Goal: Task Accomplishment & Management: Manage account settings

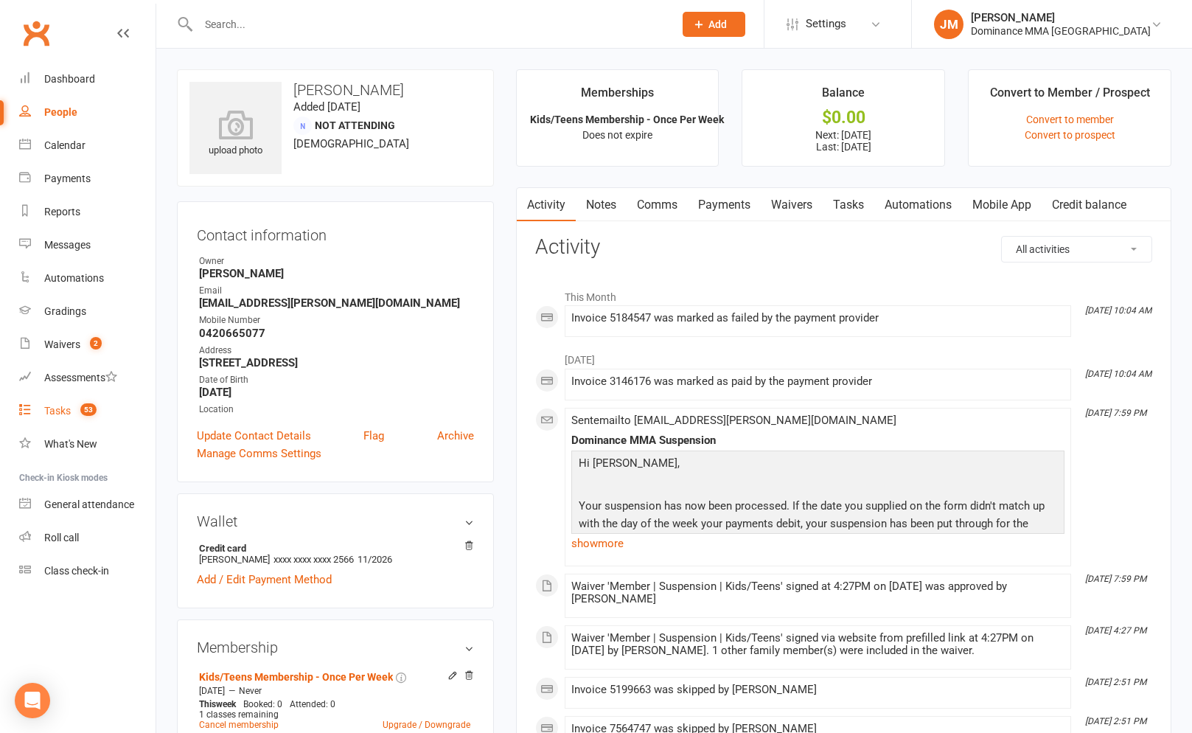
click at [77, 407] on count-badge "53" at bounding box center [85, 411] width 24 height 12
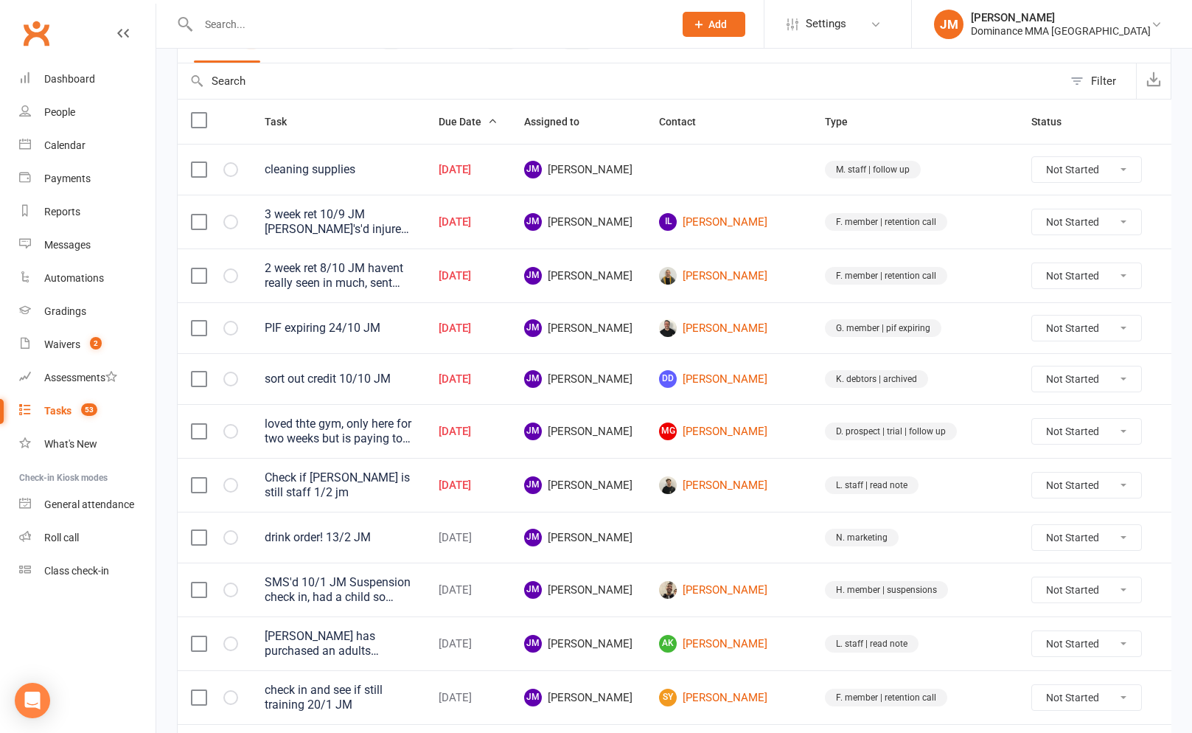
scroll to position [135, 0]
click at [1170, 167] on icon at bounding box center [1177, 168] width 15 height 15
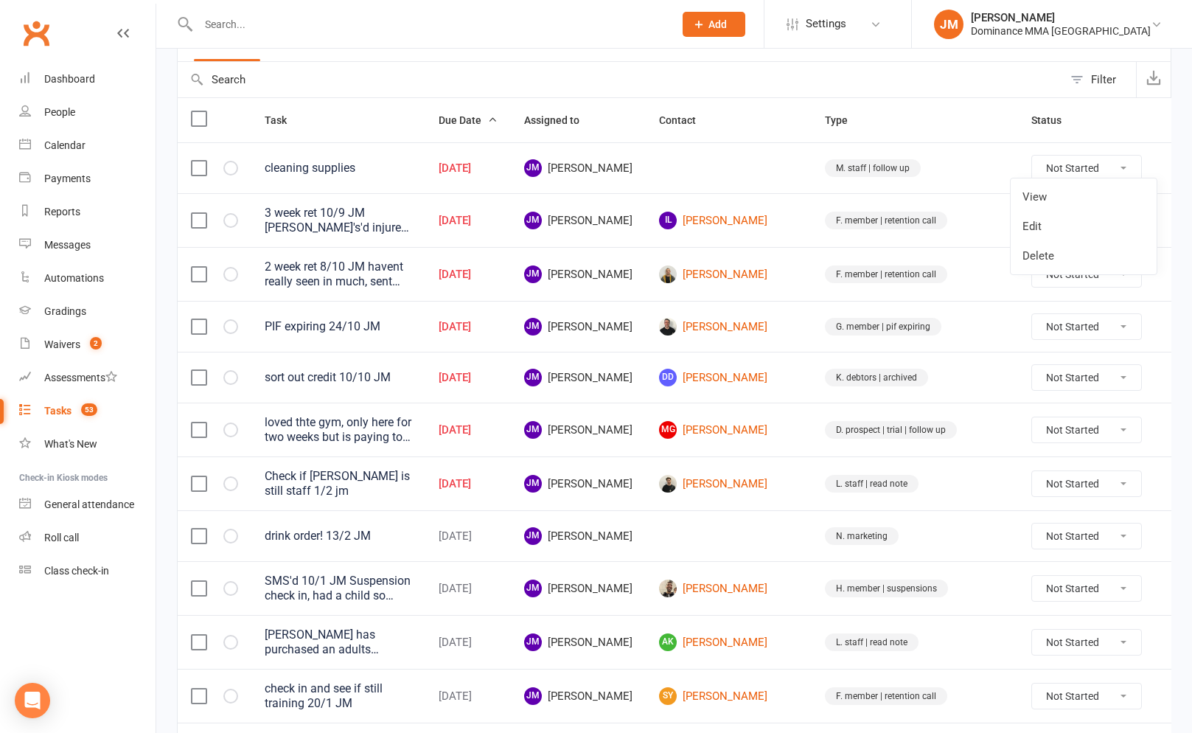
click at [1096, 226] on link "Edit" at bounding box center [1084, 226] width 146 height 29
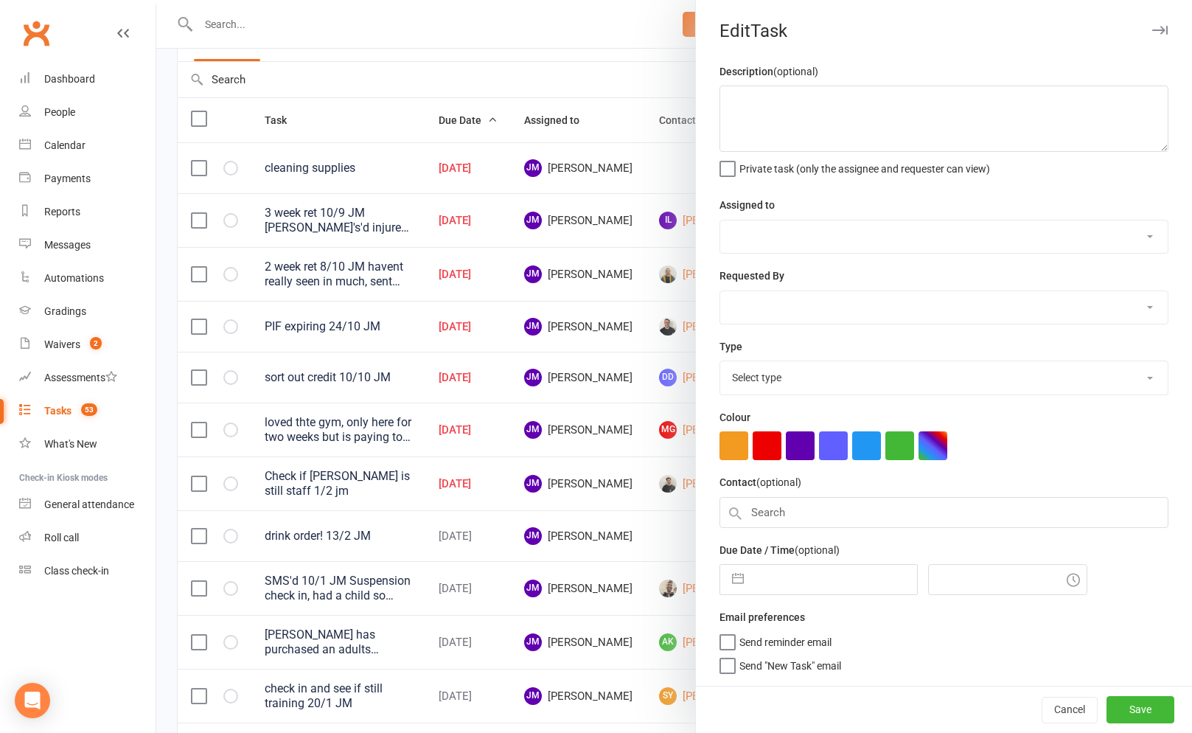
type textarea "cleaning supplies"
select select "45422"
type input "[DATE]"
type input "4:15am"
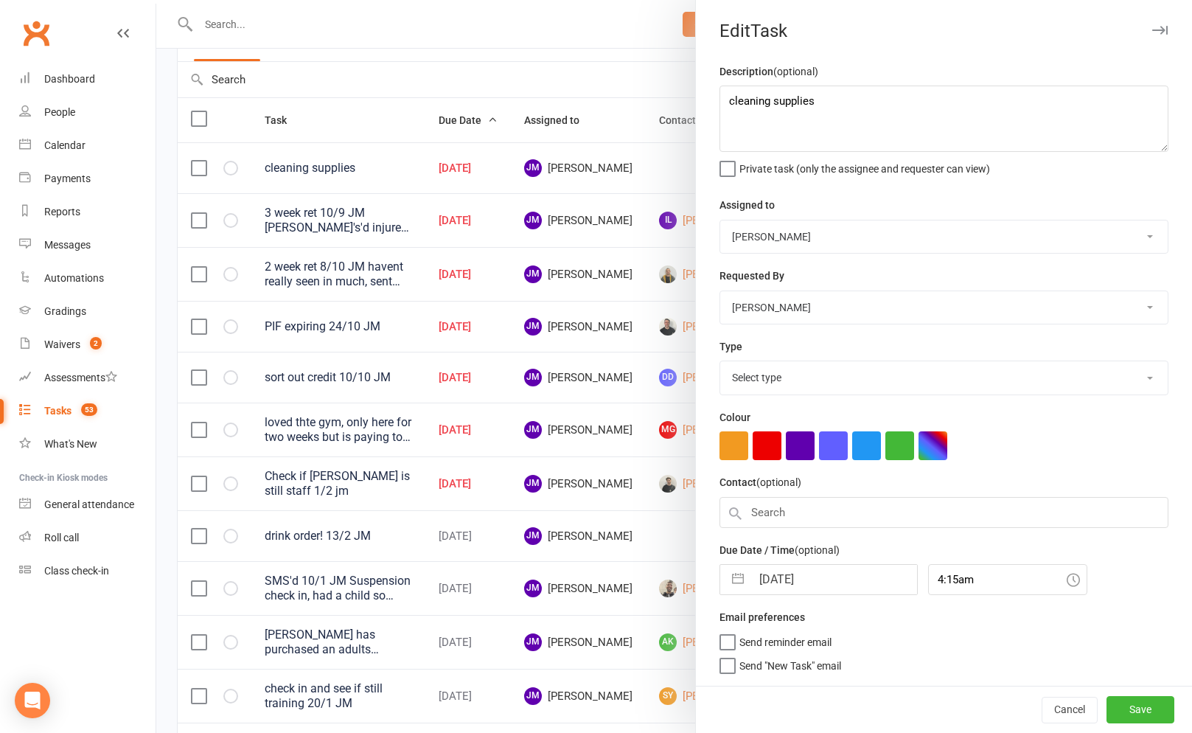
select select "3872"
click at [759, 595] on div "[DATE] Navigate forward to interact with the calendar and select a date. Press …" at bounding box center [818, 579] width 198 height 31
click at [764, 581] on input "[DATE]" at bounding box center [834, 579] width 166 height 29
select select "8"
select select "2025"
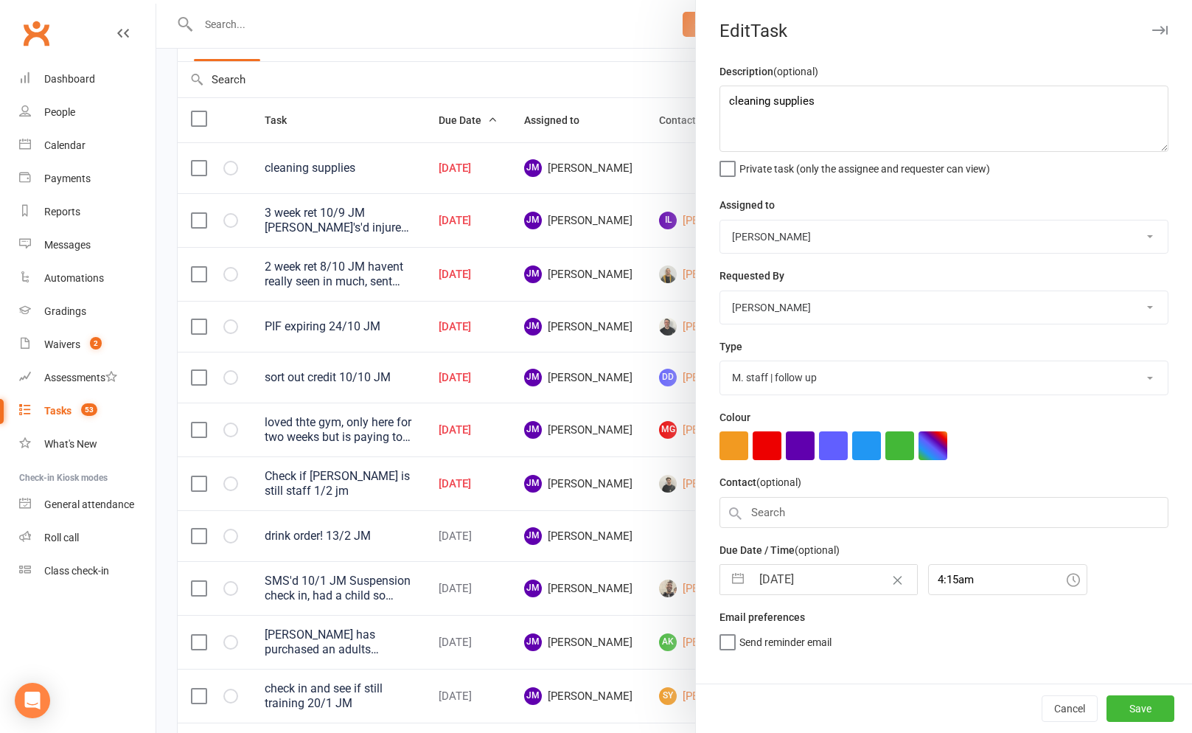
select select "9"
select select "2025"
select select "10"
select select "2025"
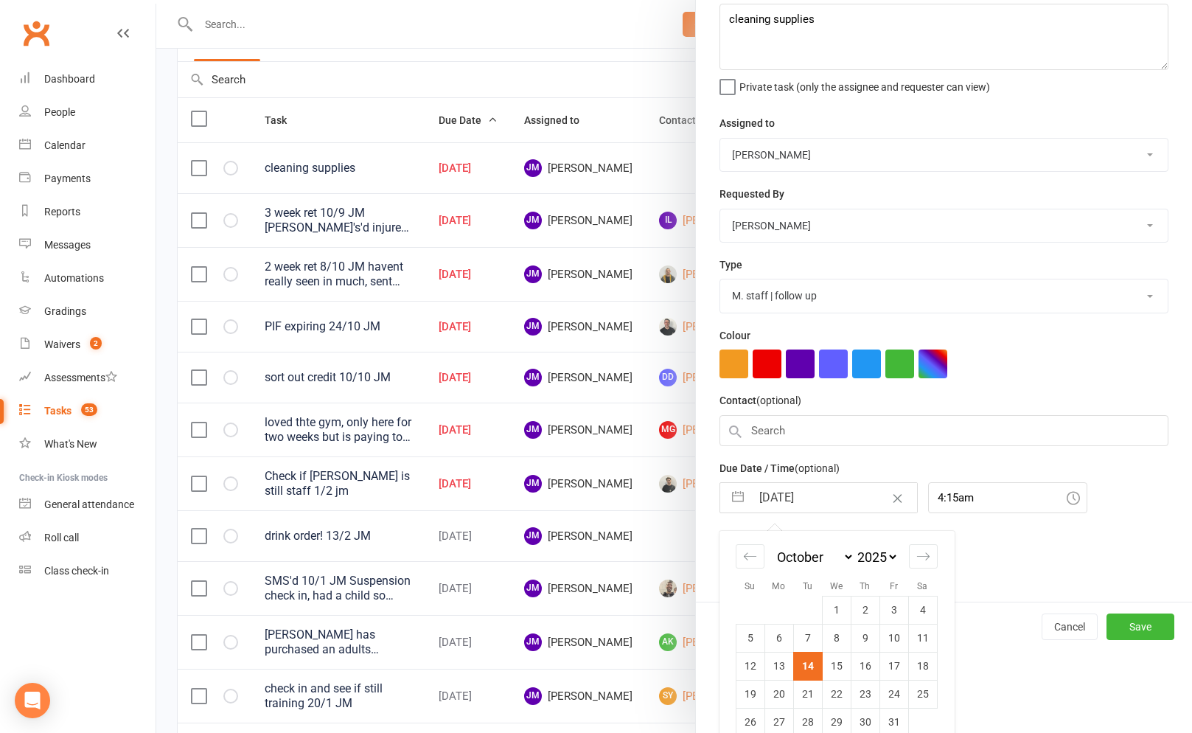
scroll to position [105, 0]
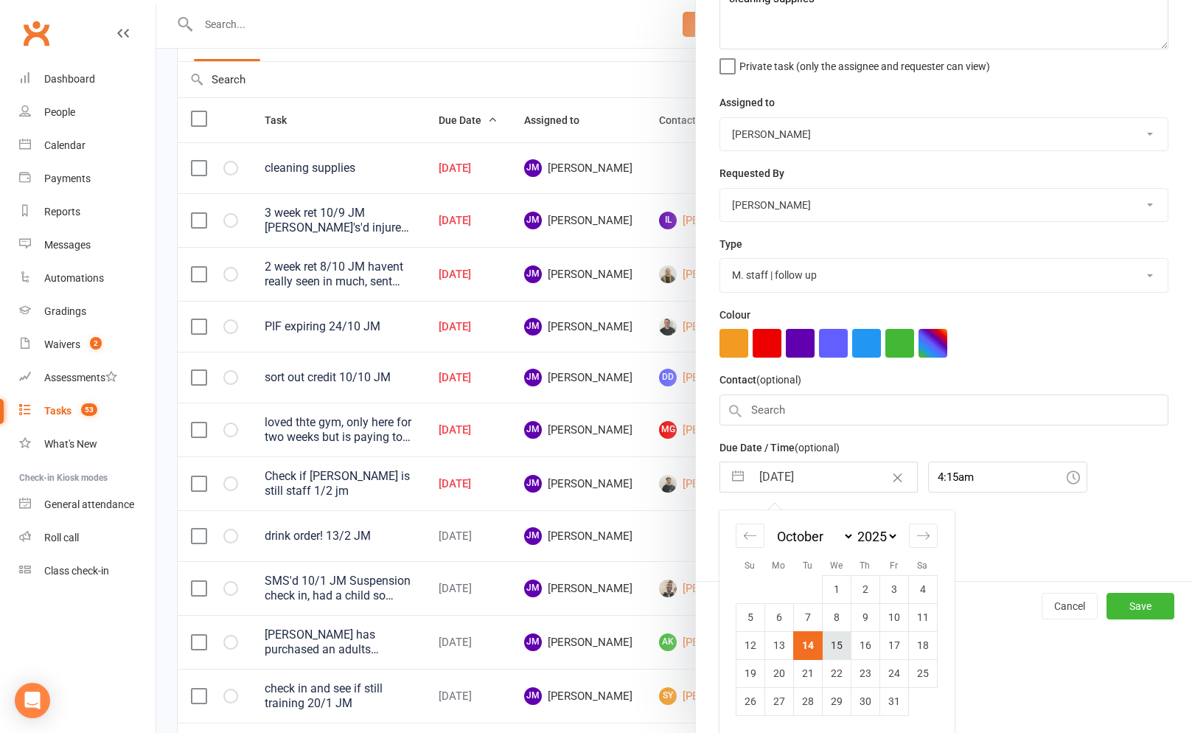
click at [832, 646] on td "15" at bounding box center [836, 645] width 29 height 28
type input "[DATE]"
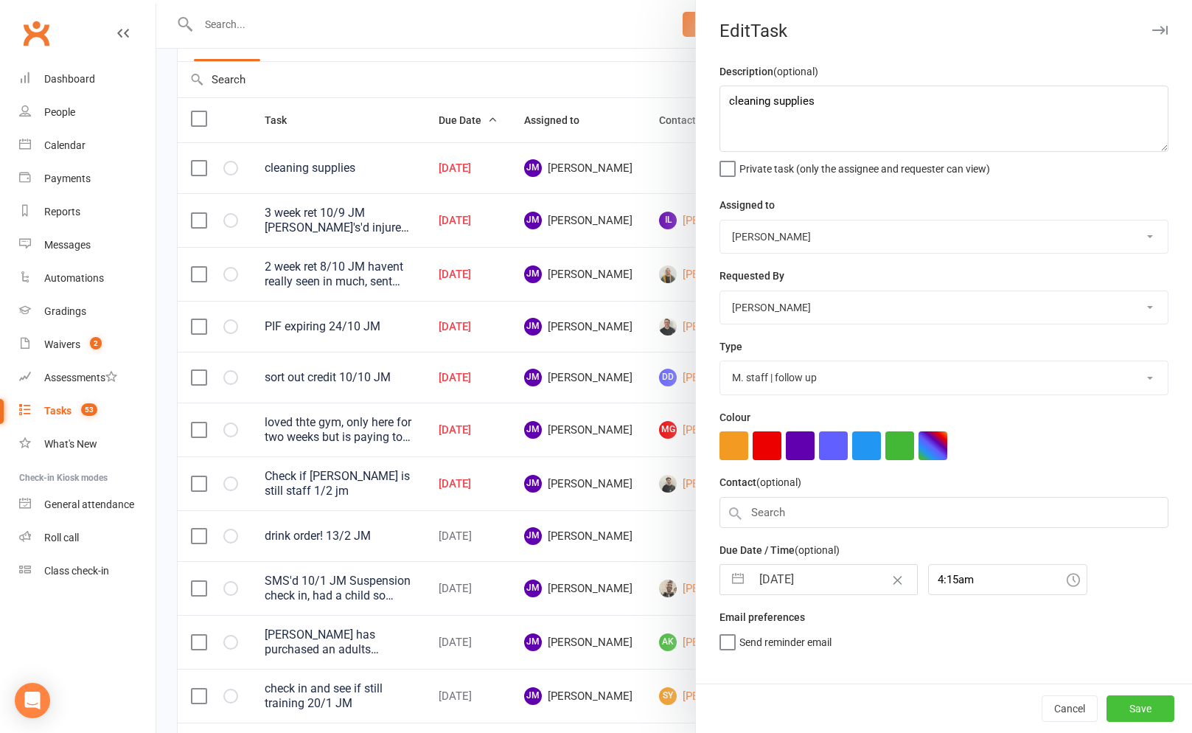
click at [1134, 711] on button "Save" at bounding box center [1140, 708] width 68 height 27
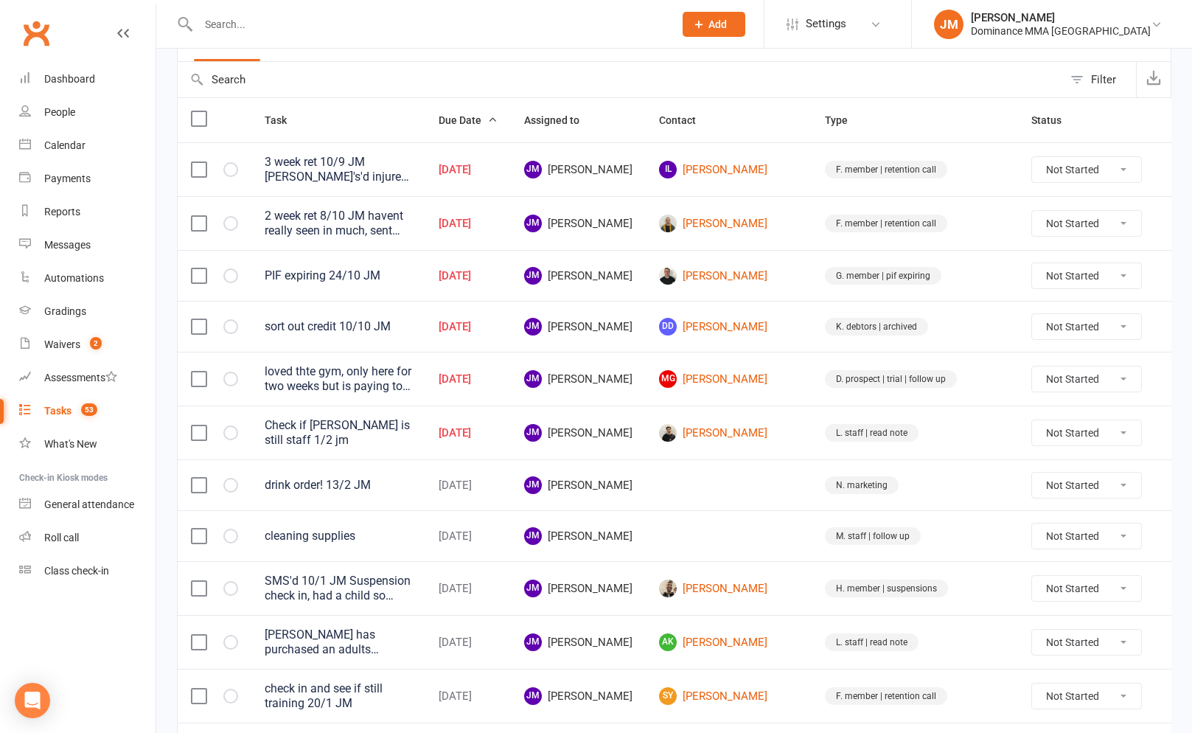
click at [1170, 431] on icon at bounding box center [1177, 432] width 15 height 15
click at [1099, 485] on link "Edit" at bounding box center [1084, 489] width 146 height 29
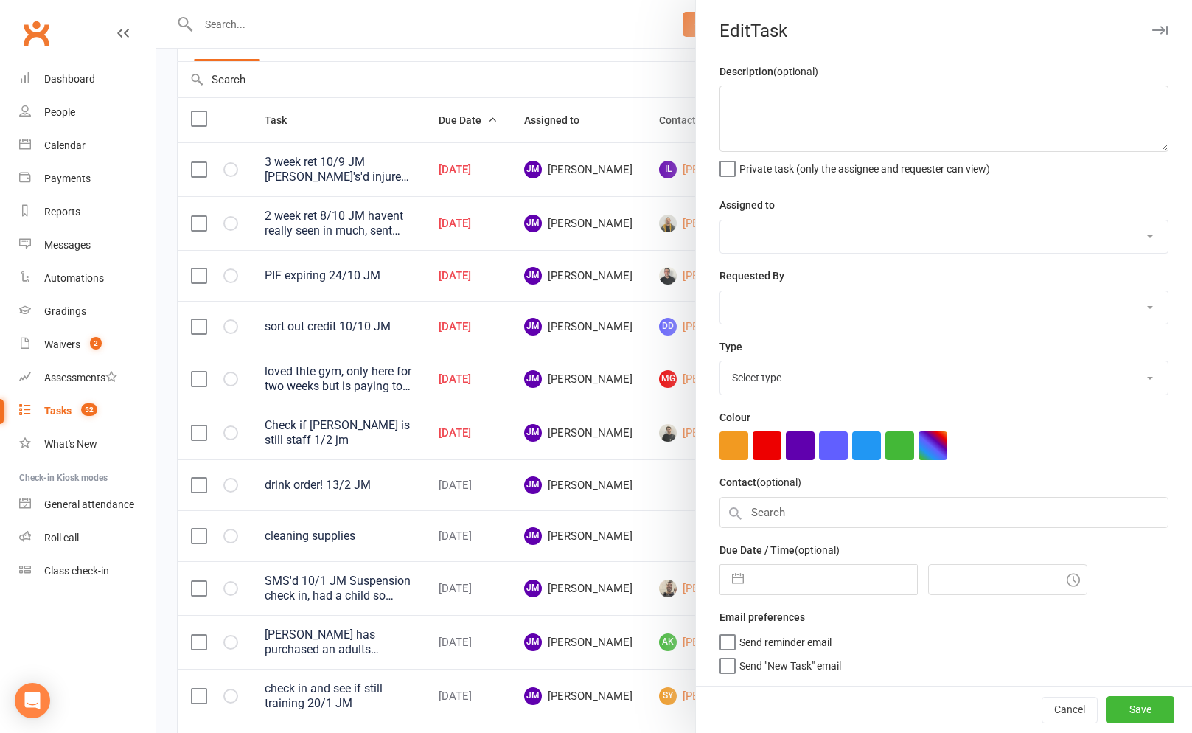
type textarea "Check if [PERSON_NAME] is still staff 1/2 jm"
select select "45422"
select select "50862"
type input "[DATE]"
type input "2:45pm"
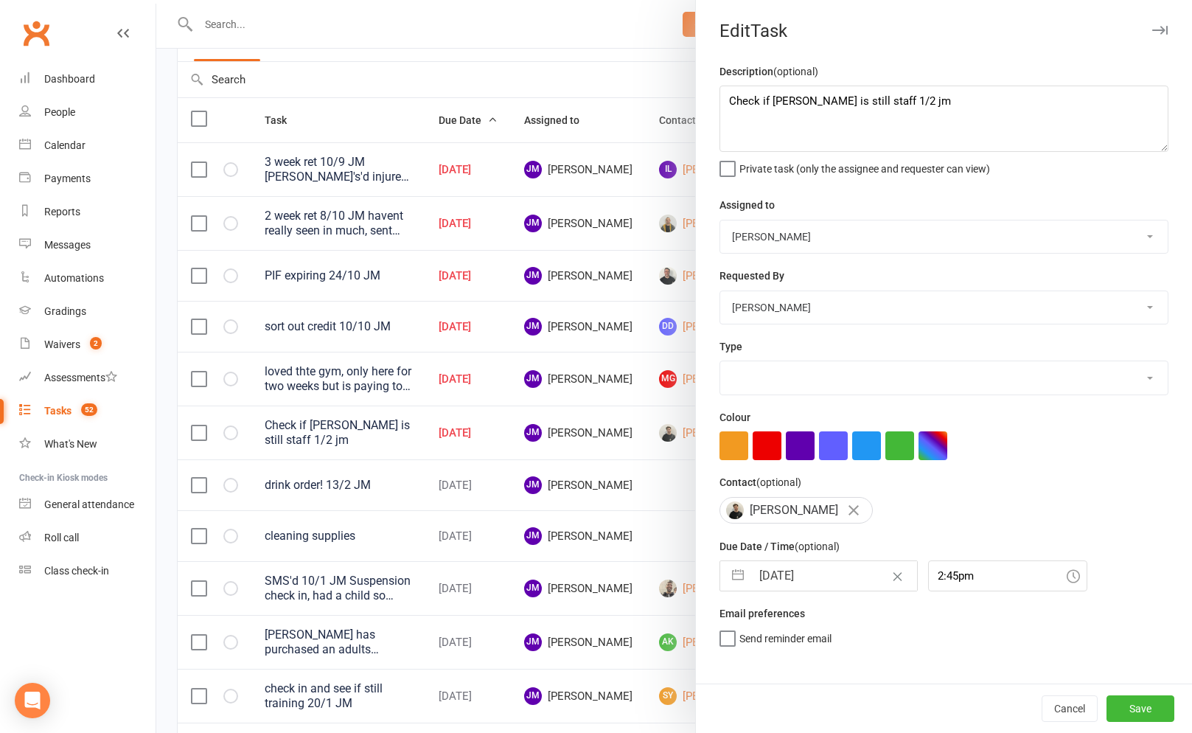
select select "3871"
click at [804, 582] on input "[DATE]" at bounding box center [834, 575] width 166 height 29
select select "8"
select select "2025"
select select "9"
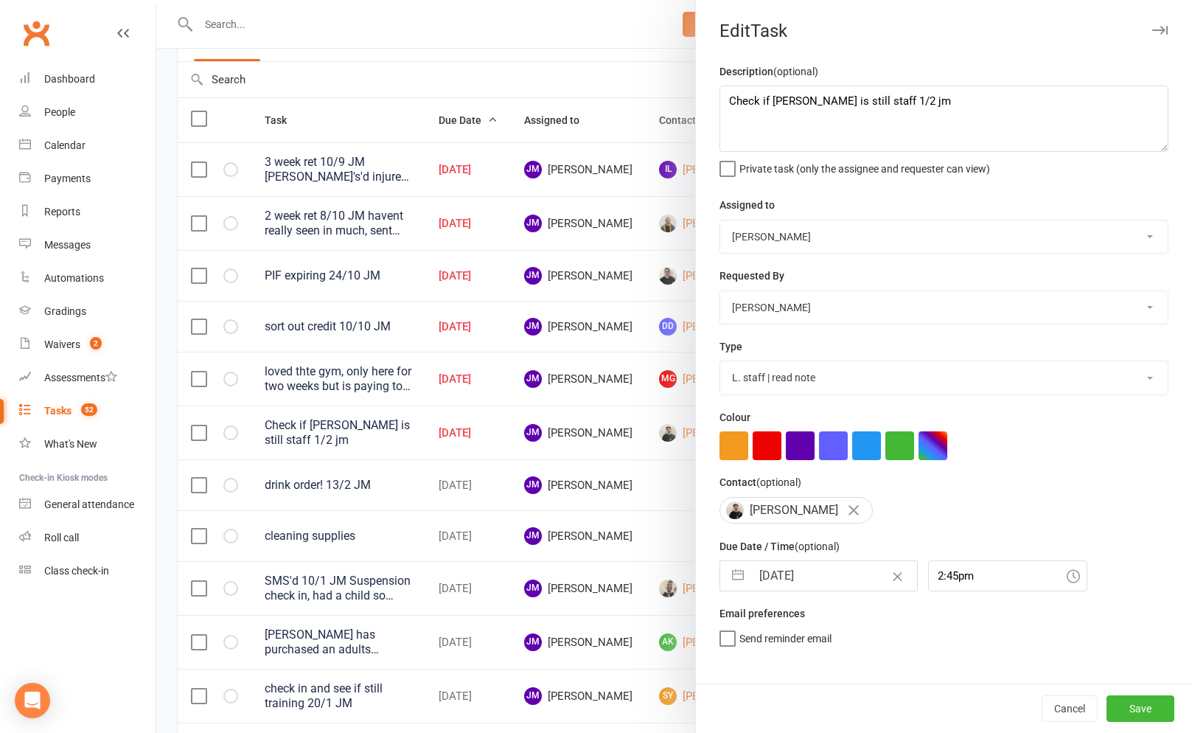
select select "2025"
select select "10"
select select "2025"
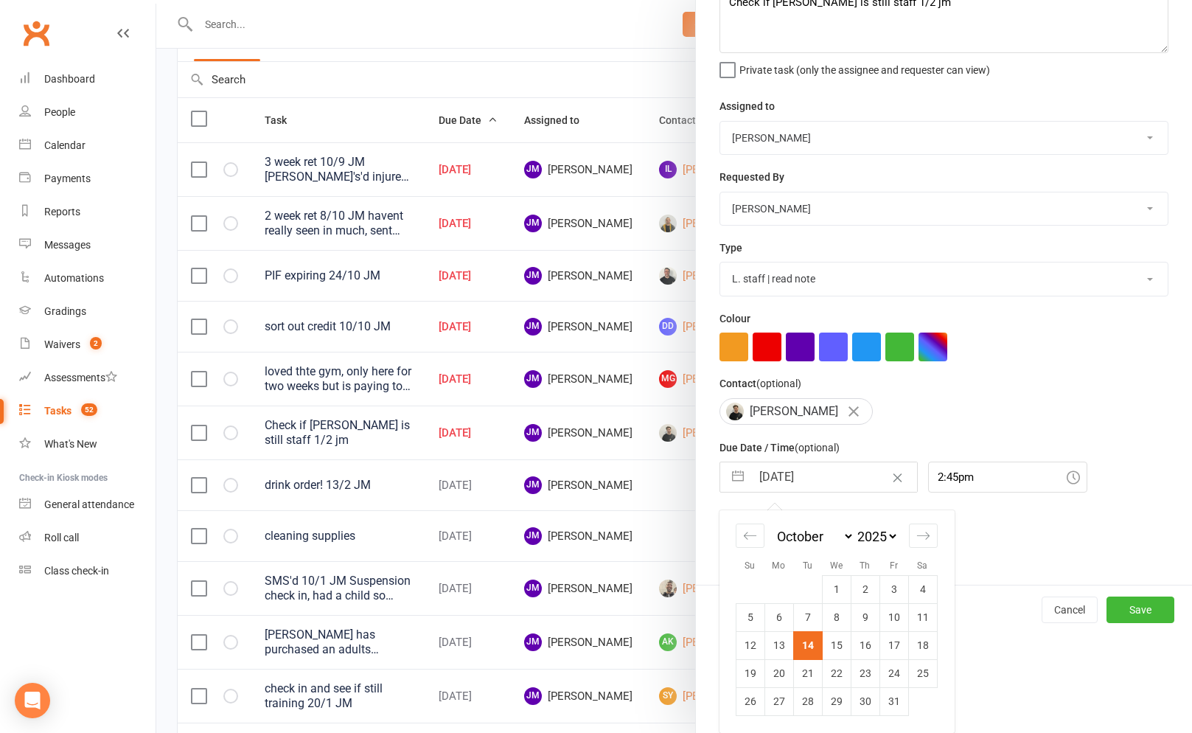
click at [841, 647] on td "15" at bounding box center [836, 645] width 29 height 28
type input "[DATE]"
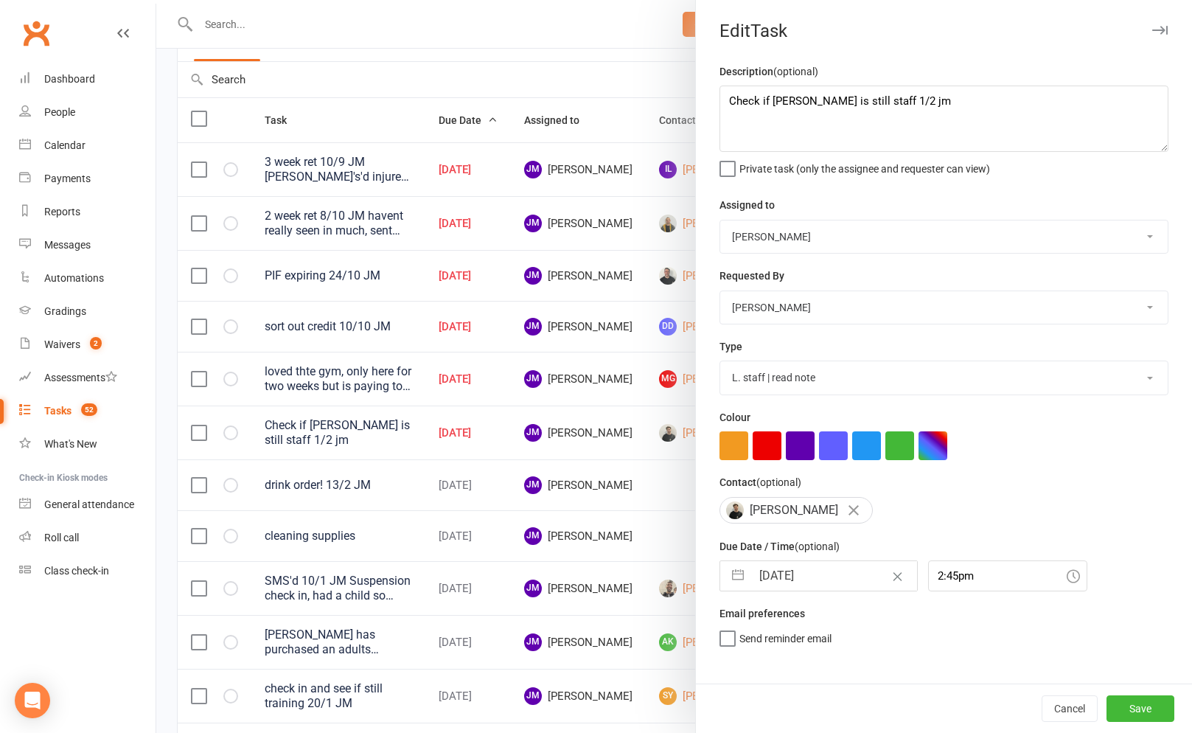
scroll to position [0, 0]
click at [1152, 708] on button "Save" at bounding box center [1140, 708] width 68 height 27
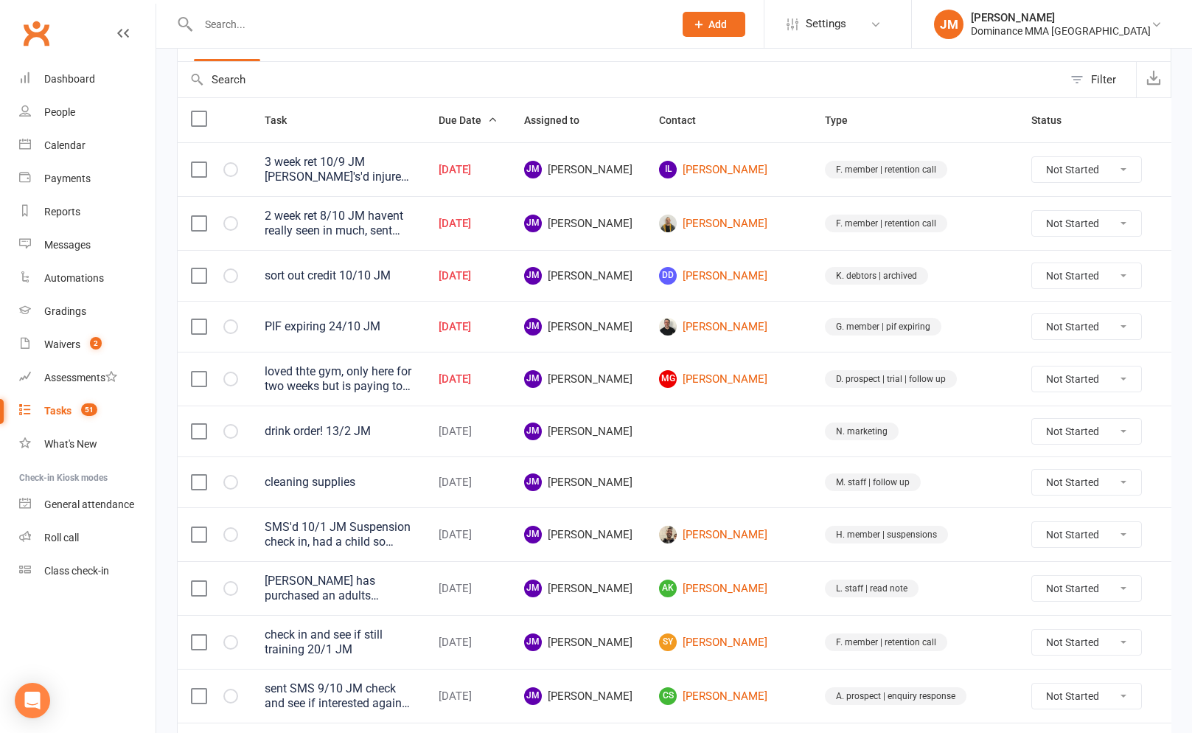
click at [1170, 380] on icon at bounding box center [1177, 379] width 15 height 15
click at [1040, 436] on link "Edit" at bounding box center [1084, 436] width 146 height 29
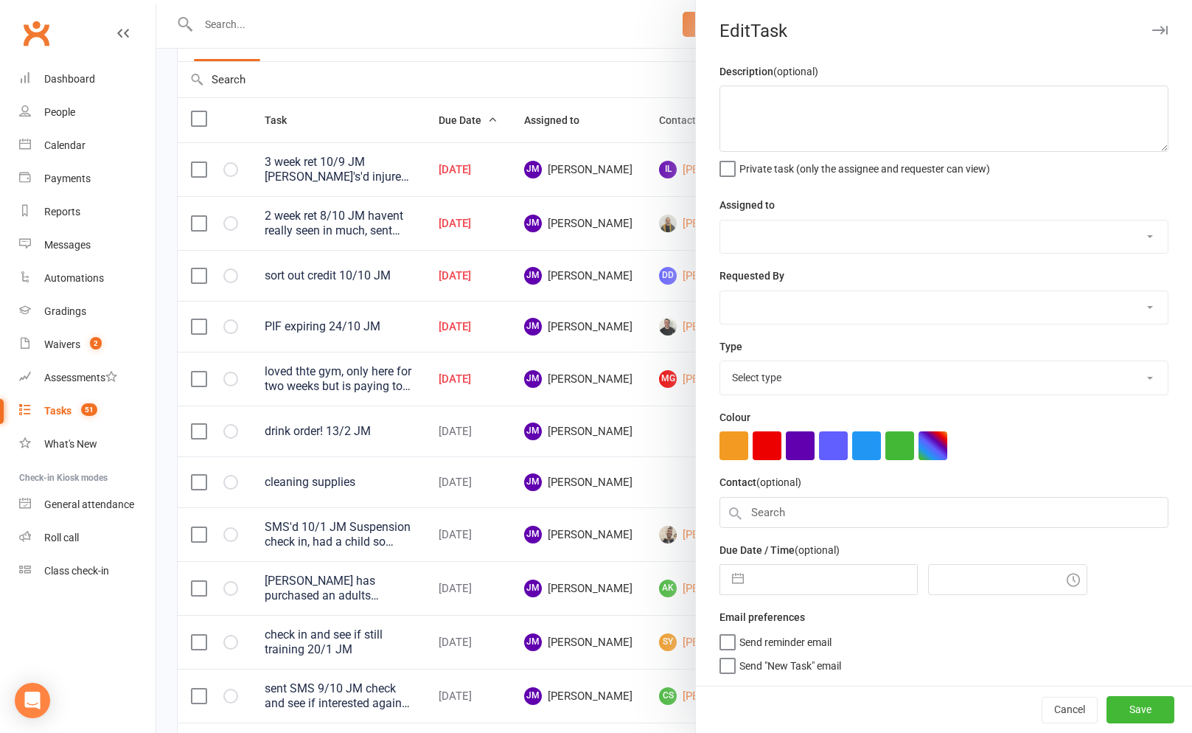
type textarea "loved thte gym, only here for two weeks but is paying to train for that period.…"
select select "45422"
select select "49757"
type input "[DATE]"
type input "11:45am"
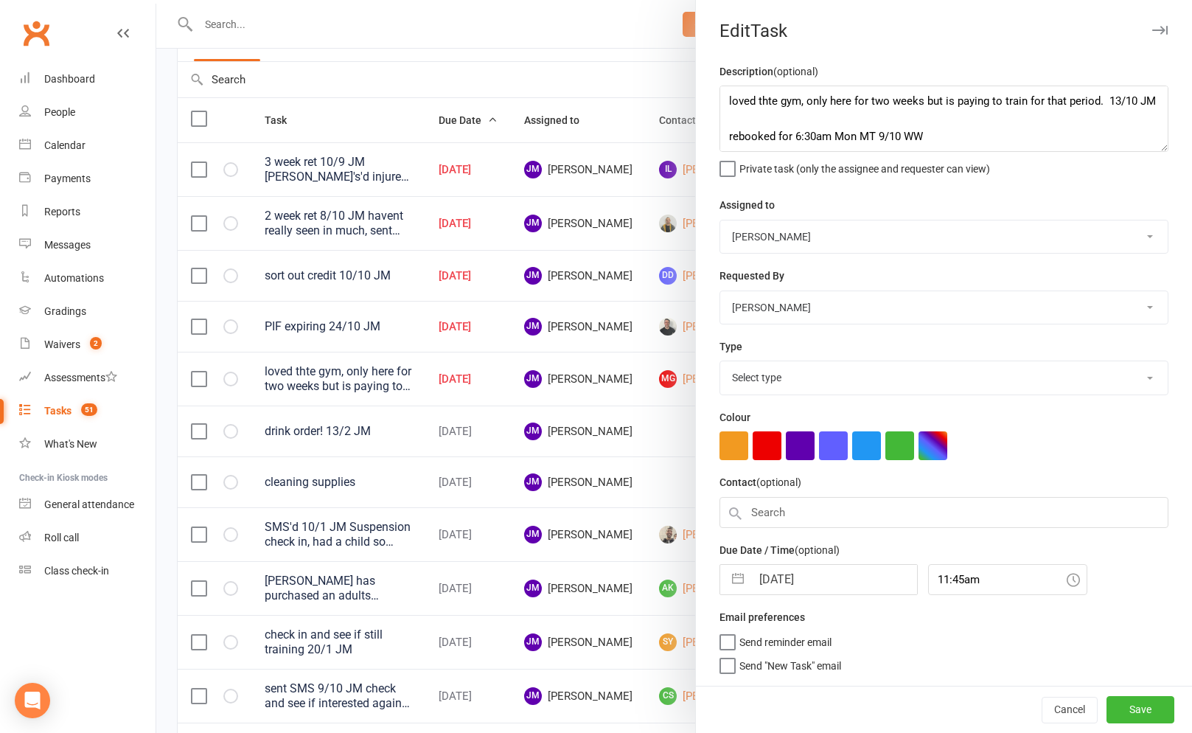
select select "3863"
click at [800, 581] on input "[DATE]" at bounding box center [834, 574] width 166 height 29
select select "8"
select select "2025"
select select "9"
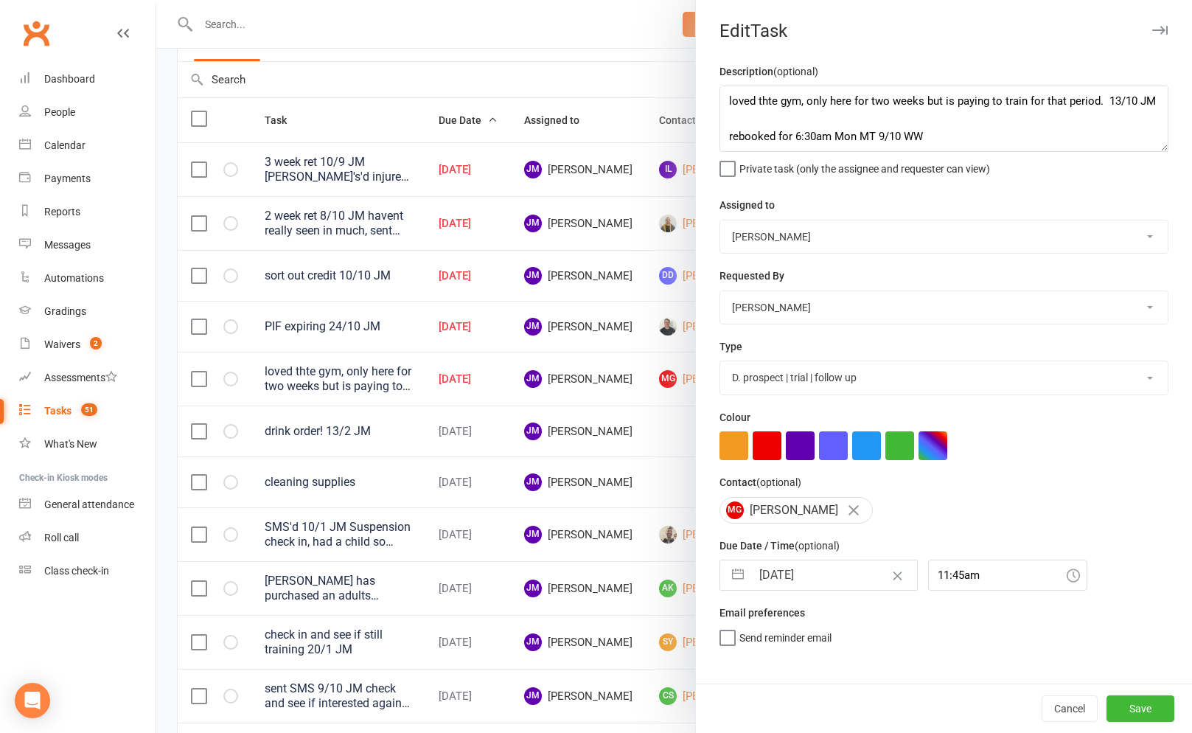
select select "2025"
select select "10"
select select "2025"
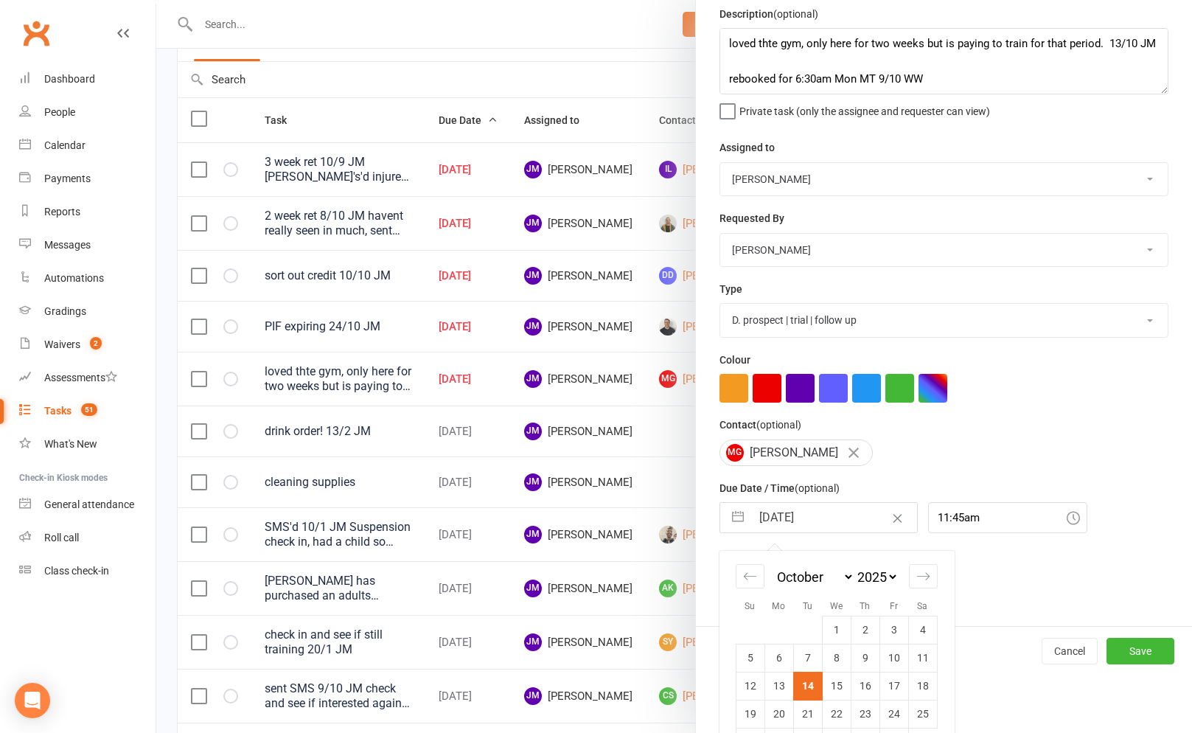
scroll to position [100, 0]
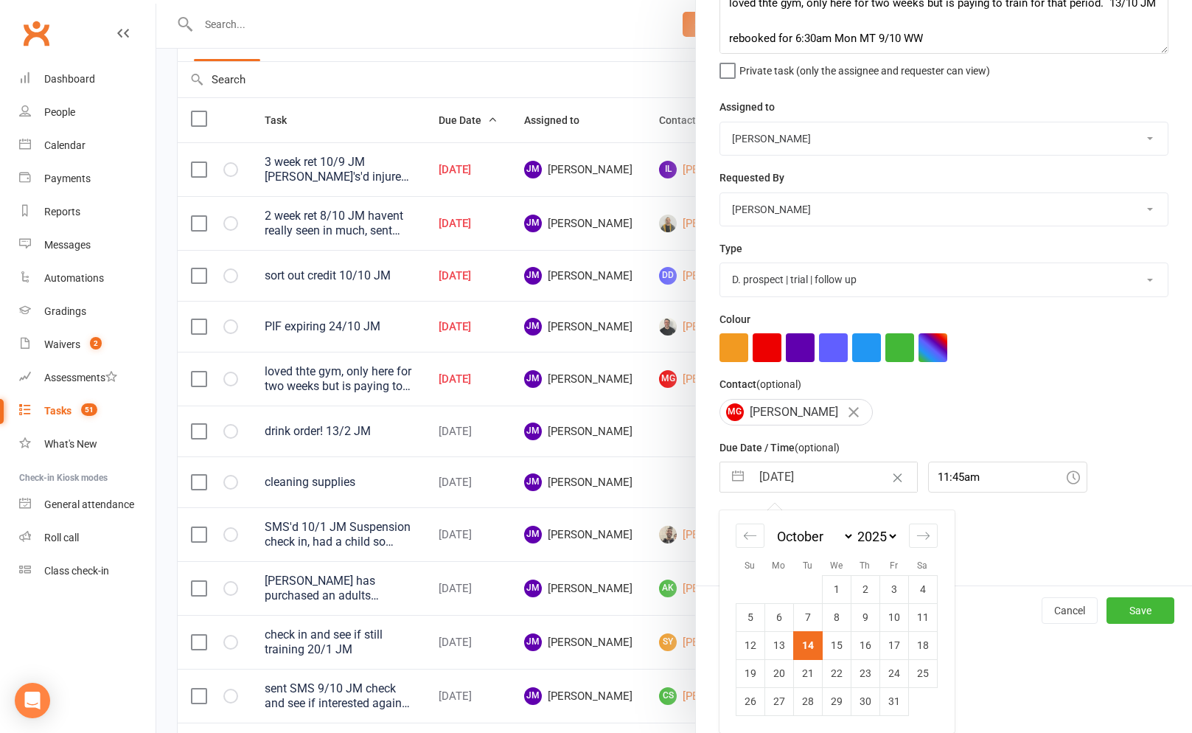
drag, startPoint x: 832, startPoint y: 641, endPoint x: 847, endPoint y: 644, distance: 15.8
click at [832, 641] on td "15" at bounding box center [836, 645] width 29 height 28
type input "[DATE]"
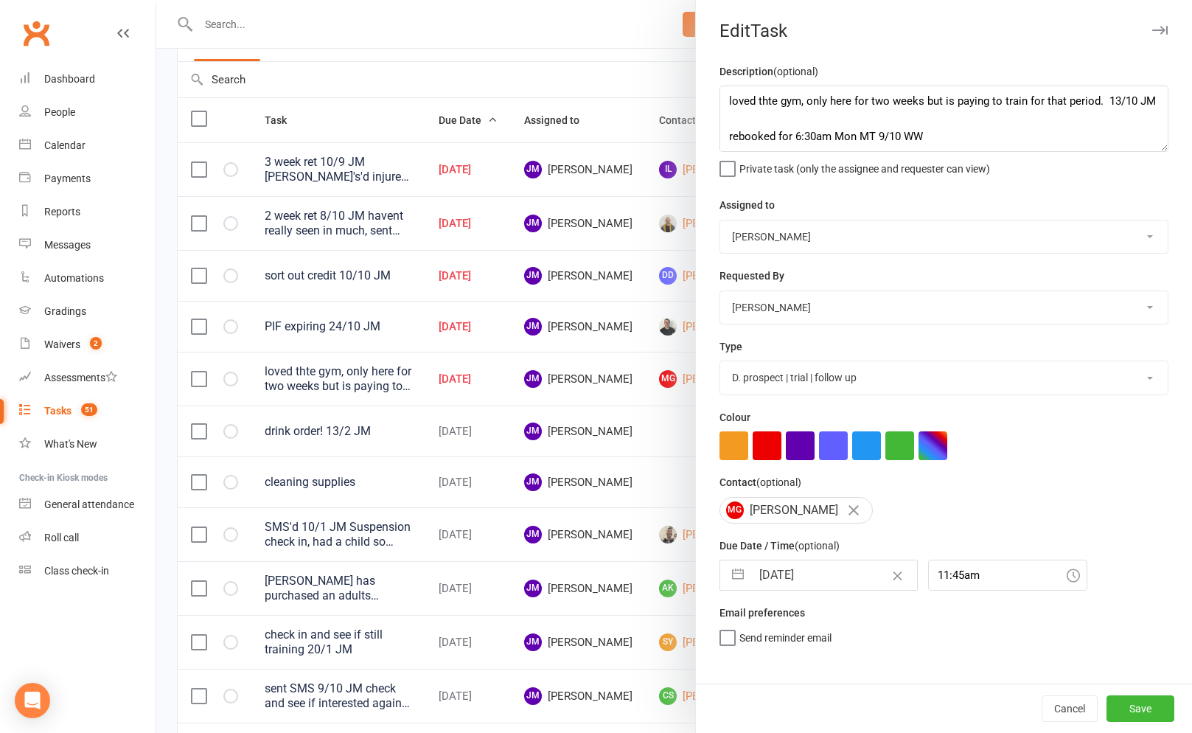
scroll to position [0, 0]
click at [1129, 704] on button "Save" at bounding box center [1140, 708] width 68 height 27
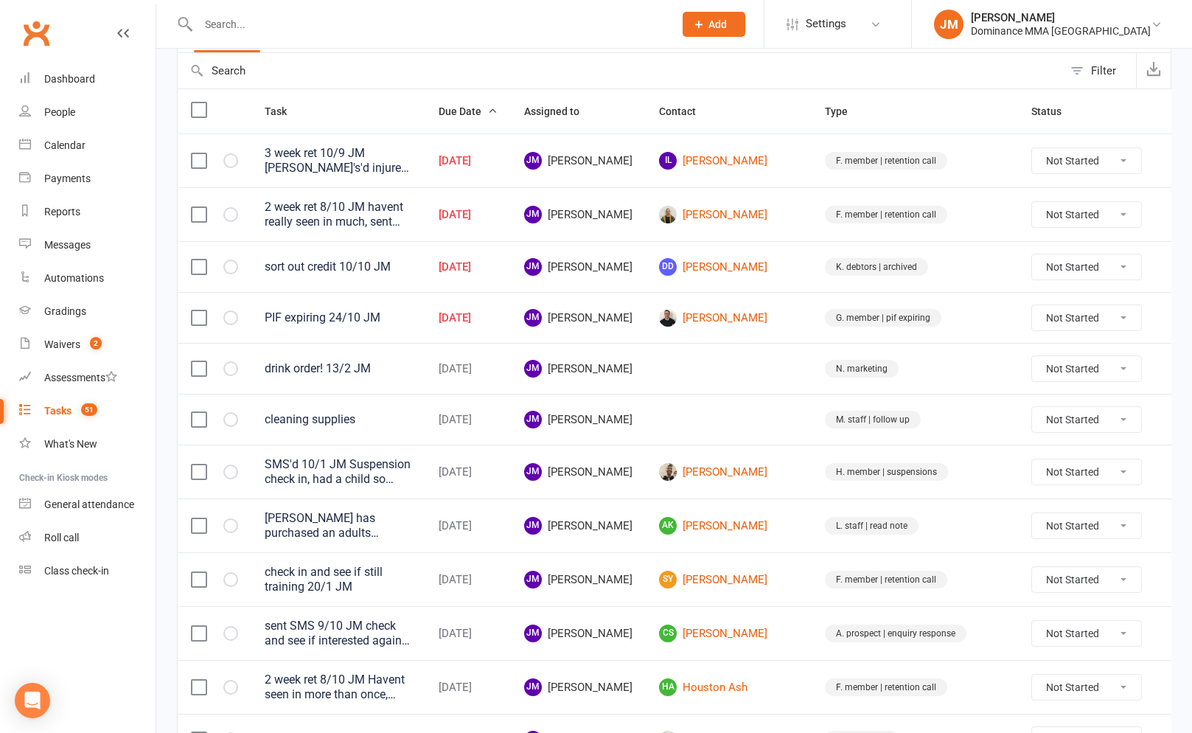
scroll to position [142, 0]
click at [1170, 316] on icon at bounding box center [1177, 319] width 15 height 15
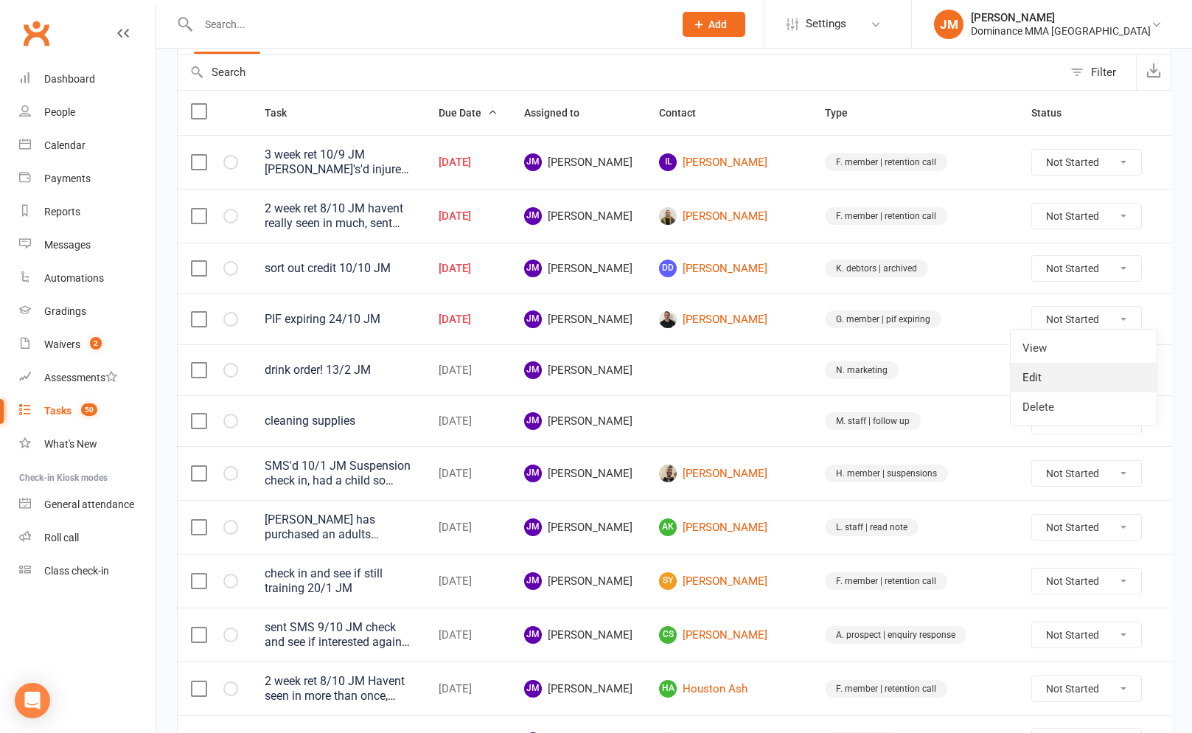
click at [1063, 377] on link "Edit" at bounding box center [1084, 377] width 146 height 29
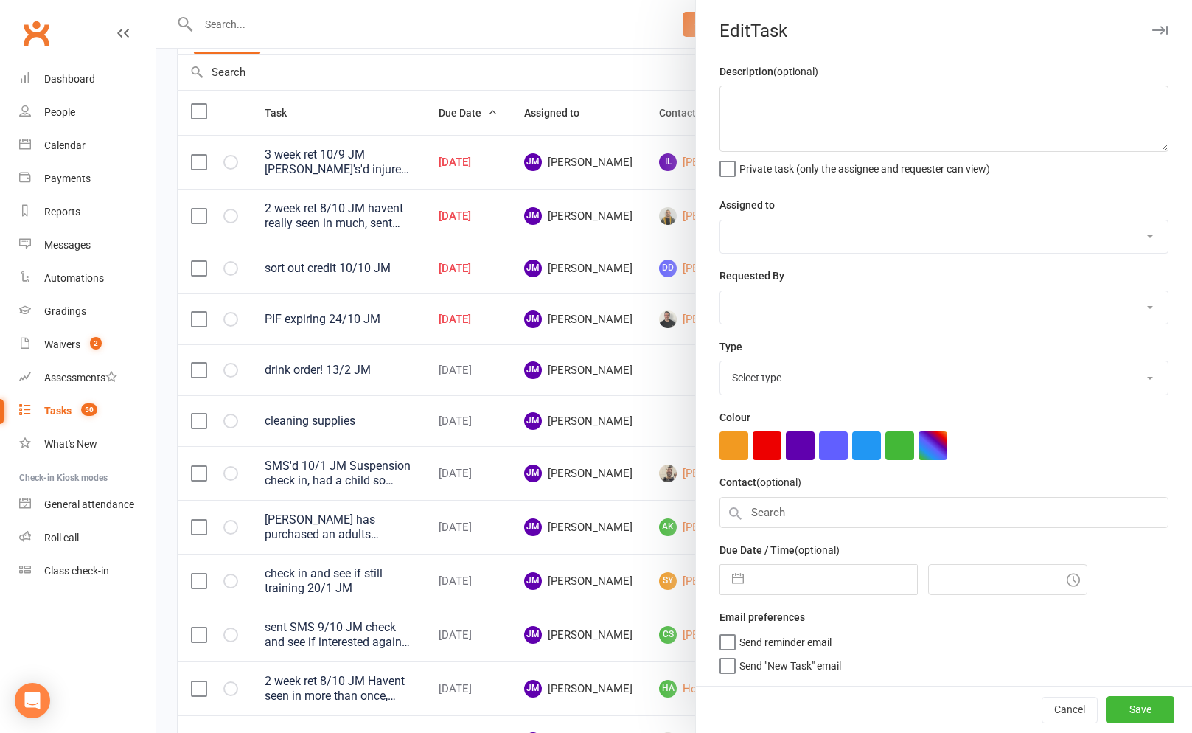
type textarea "PIF expiring 24/10 JM"
select select "45422"
type input "[DATE]"
type input "9:45am"
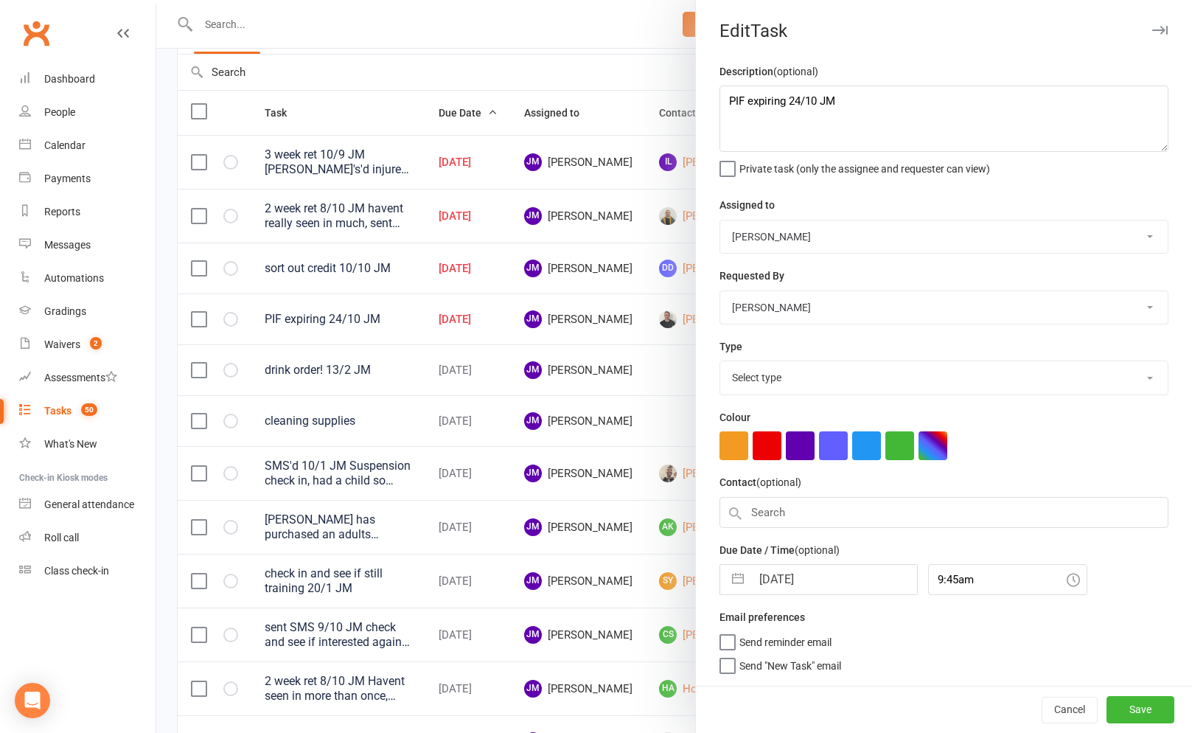
select select "3866"
select select "8"
select select "2025"
select select "9"
select select "2025"
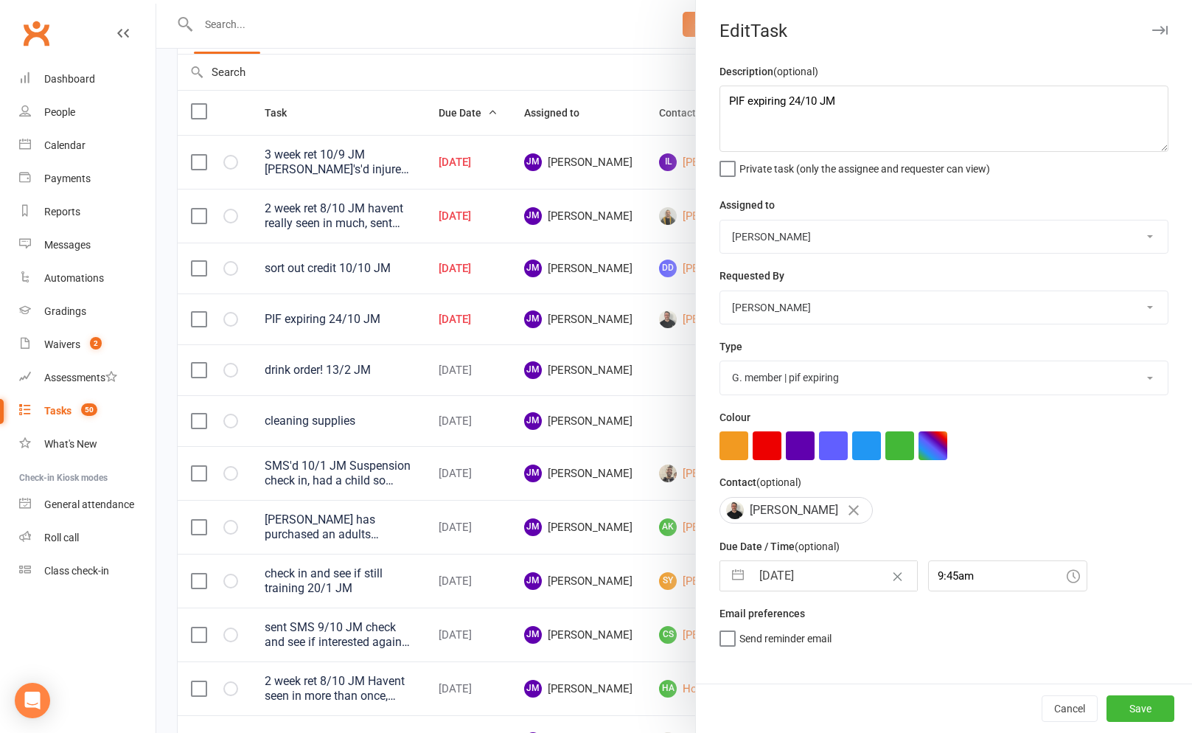
select select "10"
select select "2025"
click at [769, 578] on input "[DATE]" at bounding box center [834, 575] width 166 height 29
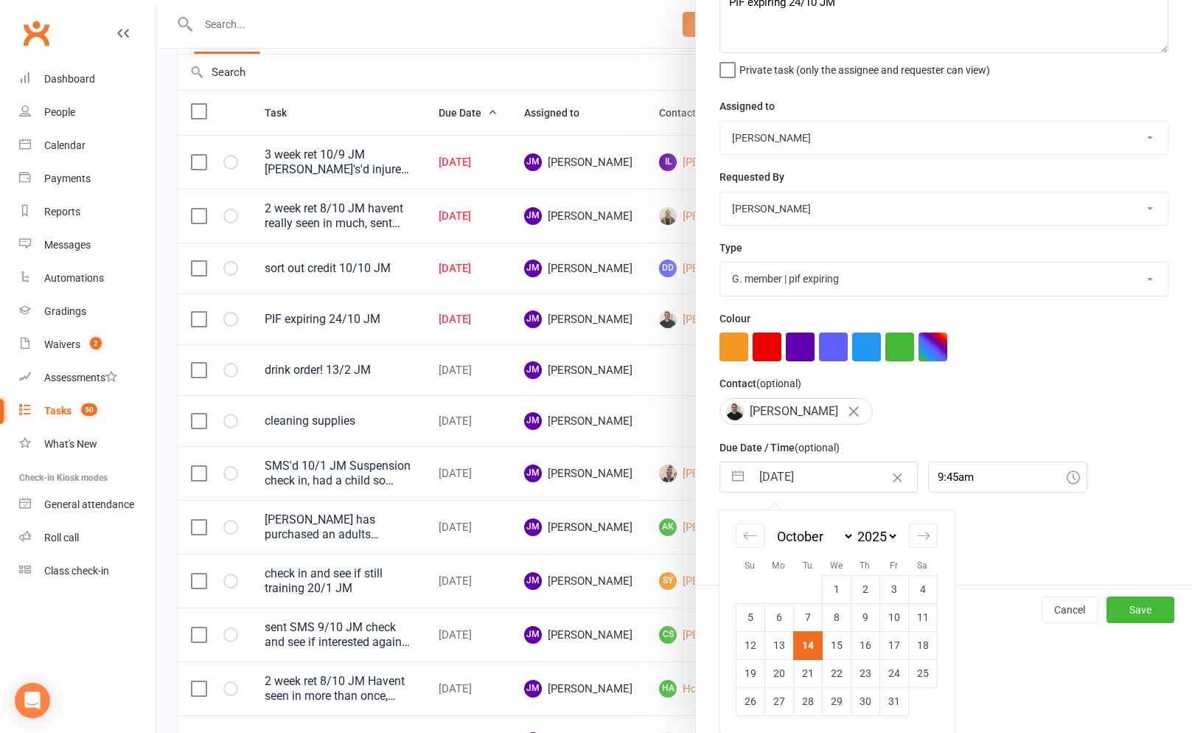
drag, startPoint x: 834, startPoint y: 674, endPoint x: 981, endPoint y: 690, distance: 147.6
click at [834, 674] on td "22" at bounding box center [836, 673] width 29 height 28
type input "[DATE]"
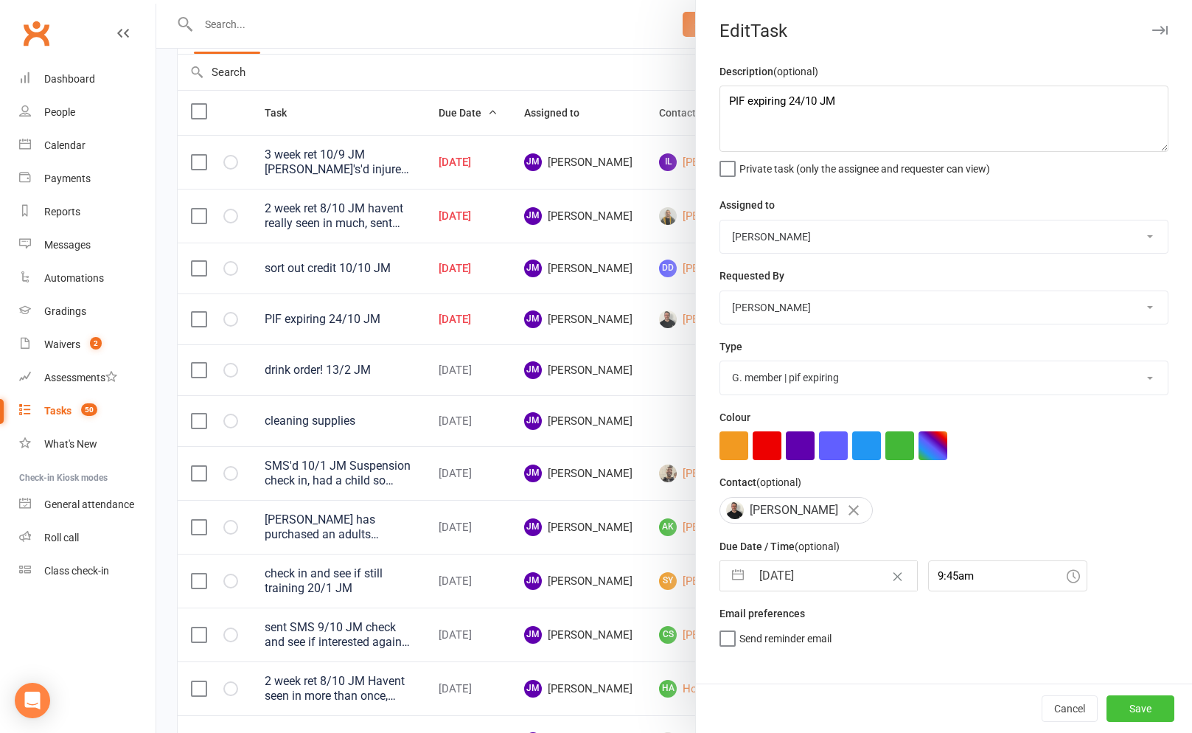
click at [1146, 705] on button "Save" at bounding box center [1140, 708] width 68 height 27
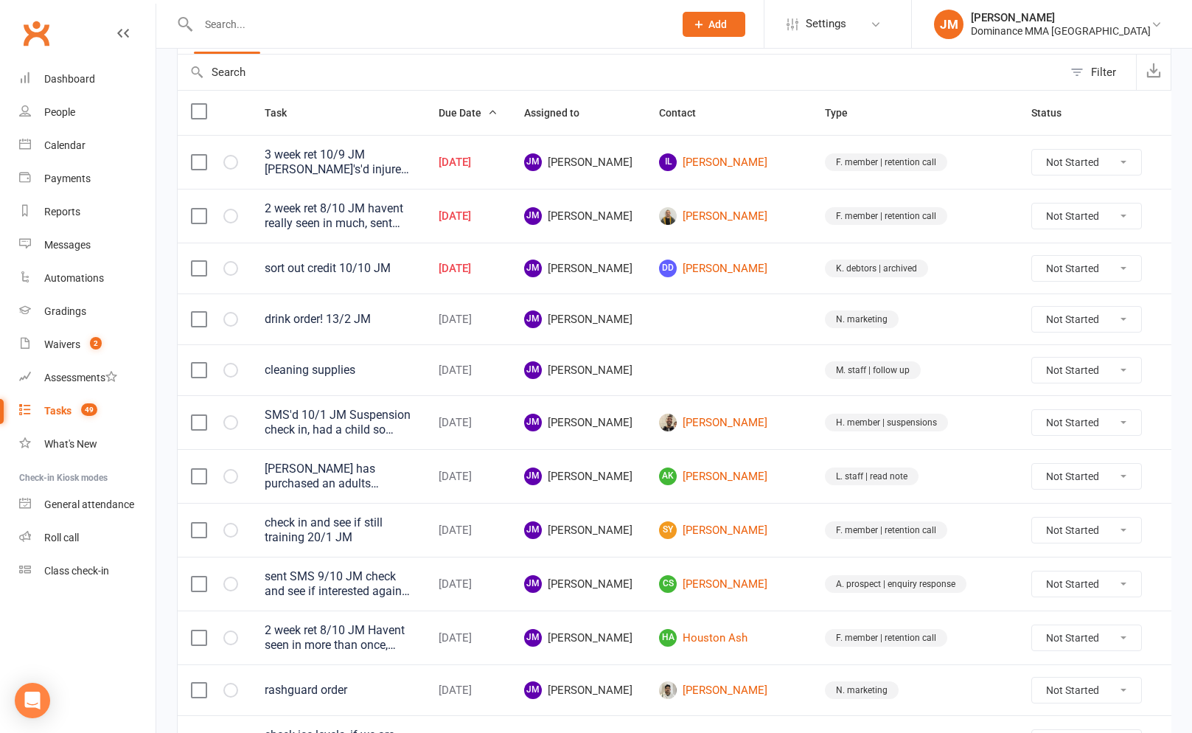
drag, startPoint x: 1143, startPoint y: 262, endPoint x: 1131, endPoint y: 276, distance: 18.3
click at [1170, 262] on icon at bounding box center [1177, 268] width 15 height 15
click at [1070, 317] on link "Edit" at bounding box center [1084, 326] width 146 height 29
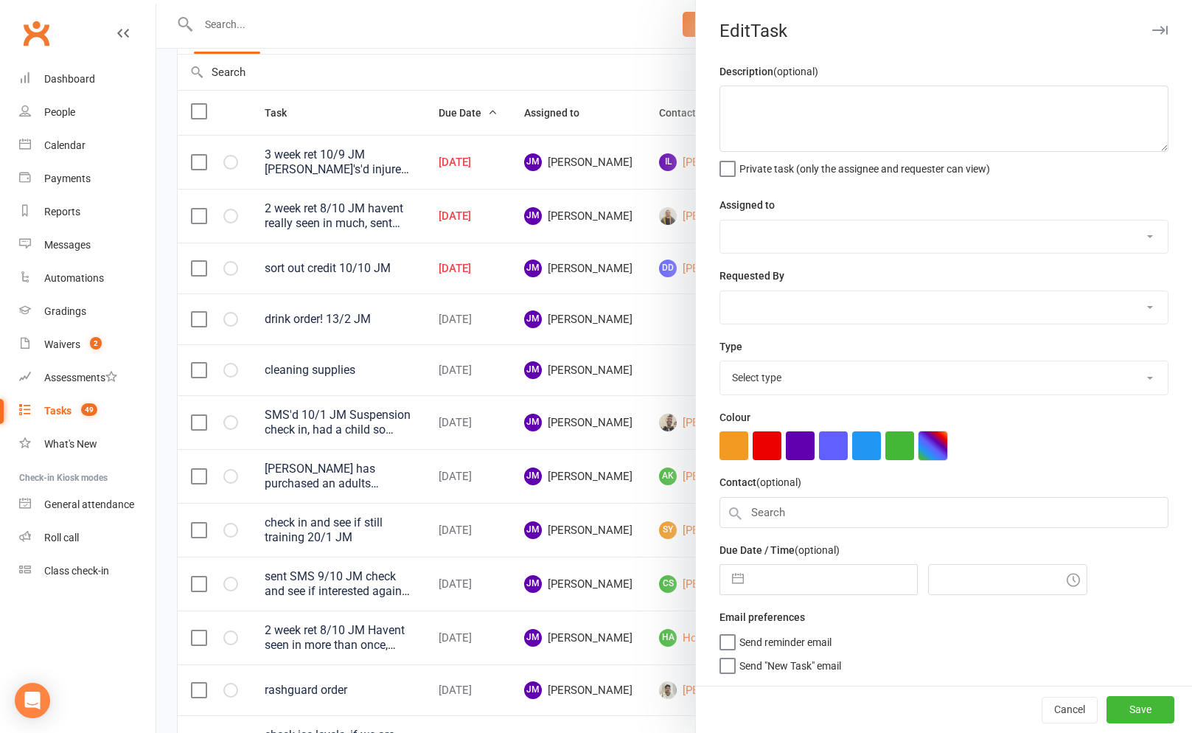
type textarea "sort out credit 10/10 JM"
select select "45422"
type input "[DATE]"
type input "9:45am"
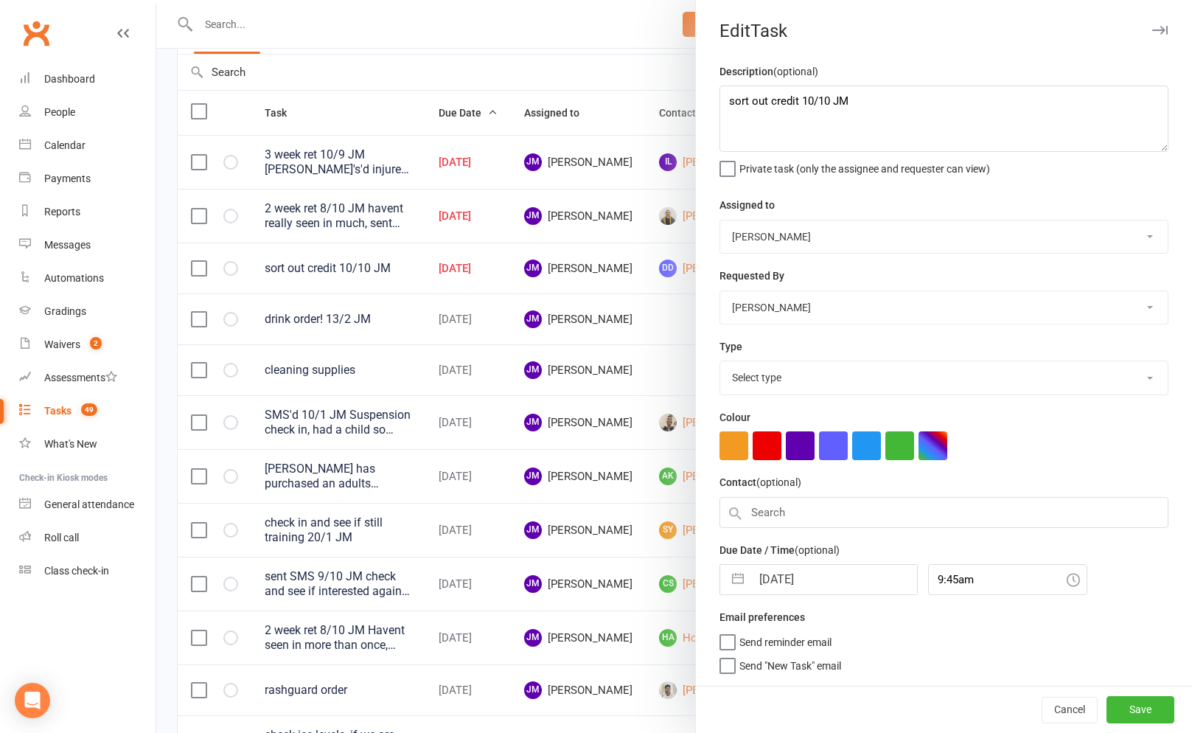
select select "3870"
select select "8"
select select "2025"
select select "9"
select select "2025"
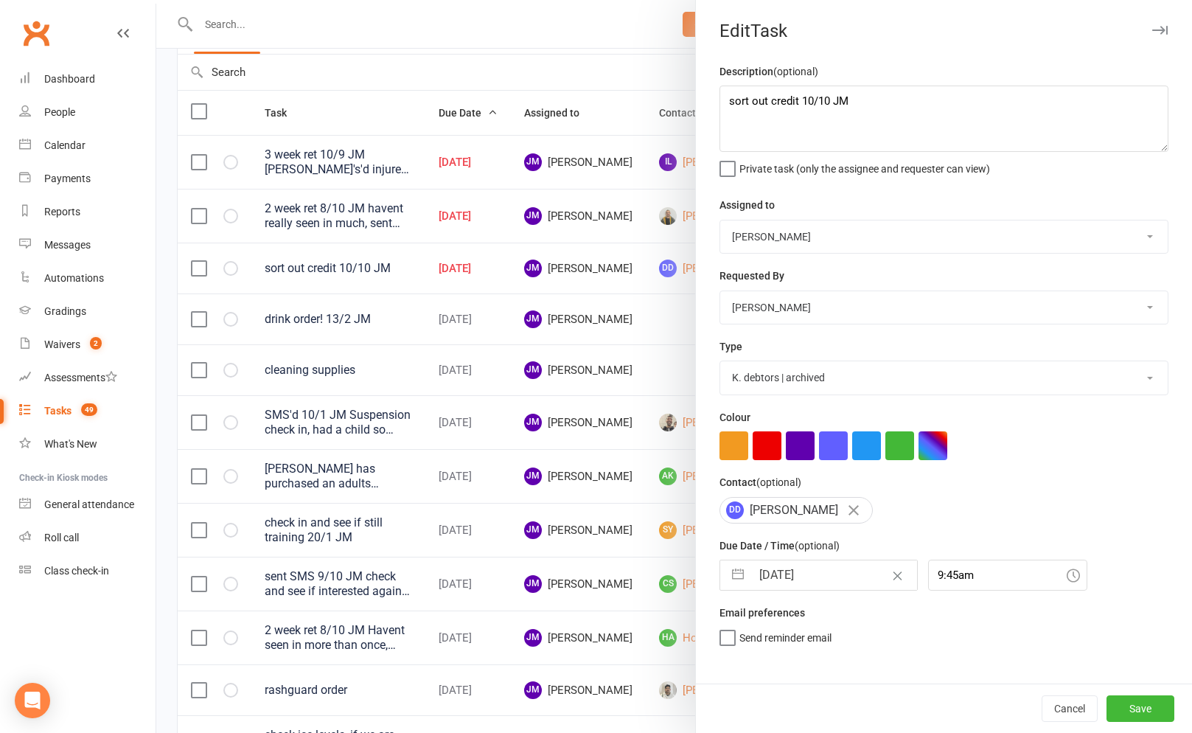
select select "10"
select select "2025"
click at [778, 573] on input "[DATE]" at bounding box center [834, 574] width 166 height 29
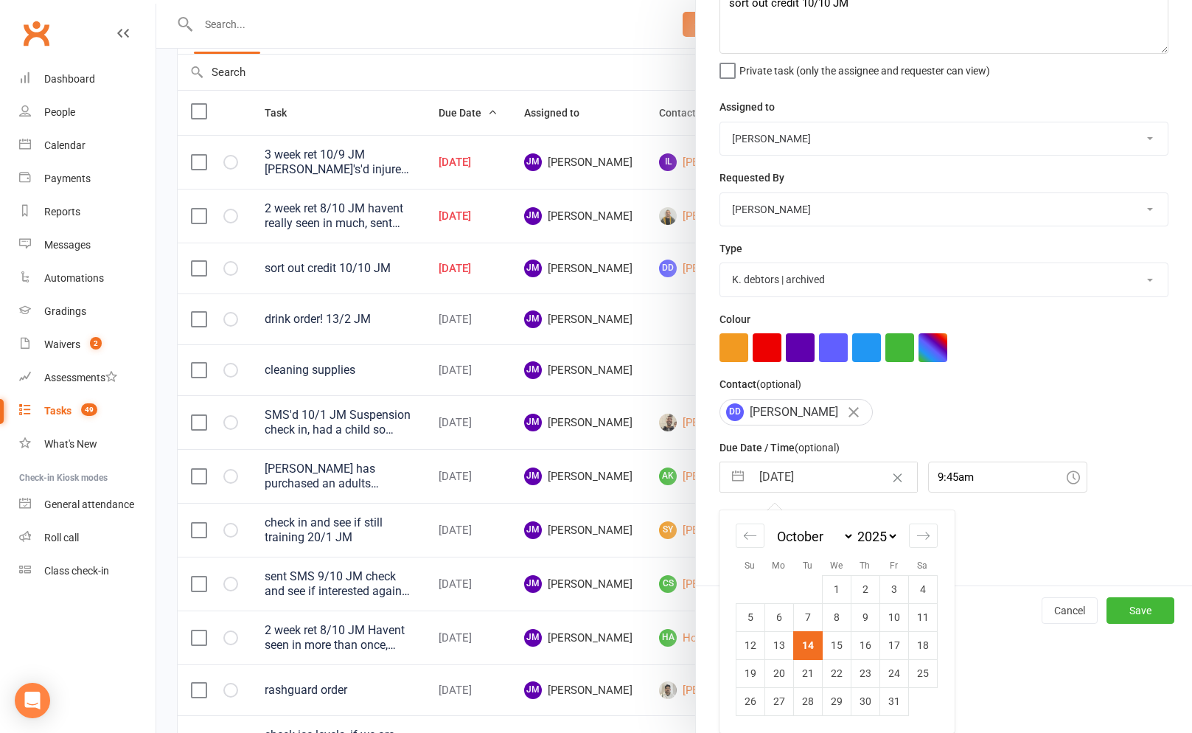
drag, startPoint x: 831, startPoint y: 652, endPoint x: 888, endPoint y: 661, distance: 57.4
click at [831, 652] on td "15" at bounding box center [836, 645] width 29 height 28
type input "[DATE]"
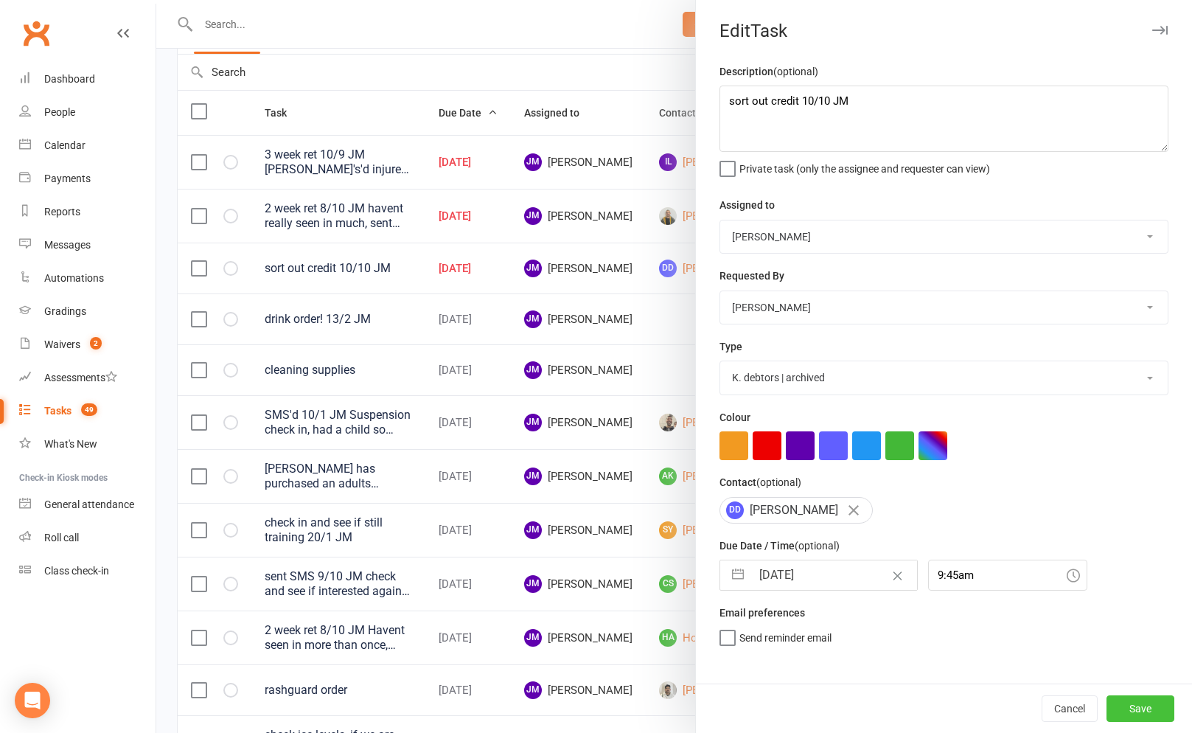
click at [1126, 705] on button "Save" at bounding box center [1140, 708] width 68 height 27
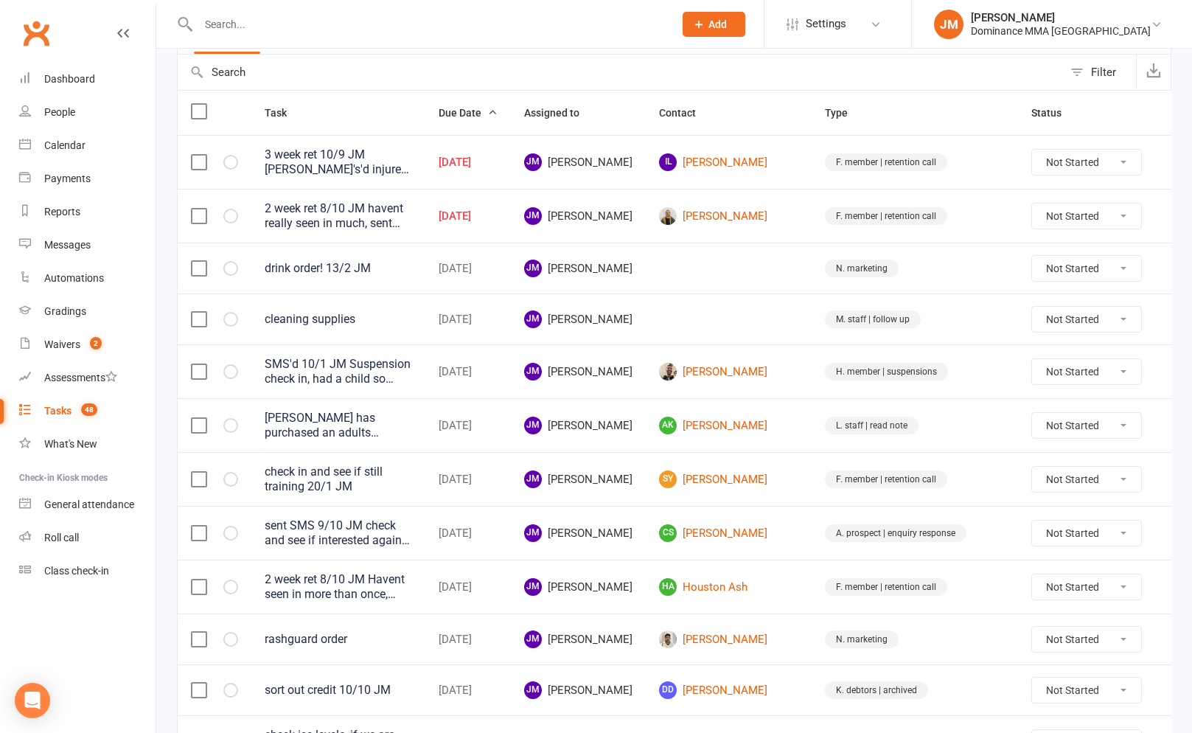
click at [1170, 215] on icon at bounding box center [1177, 216] width 15 height 15
click at [1072, 254] on link "View" at bounding box center [1084, 244] width 146 height 29
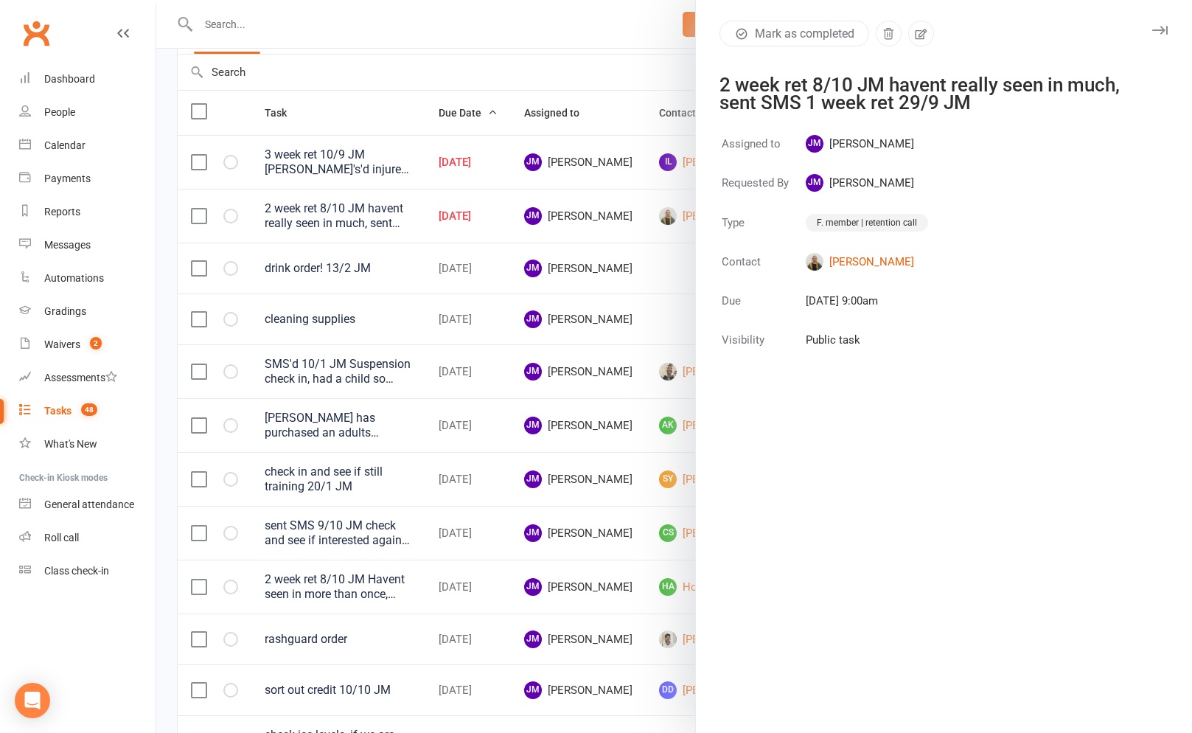
click at [652, 250] on div at bounding box center [674, 366] width 1036 height 733
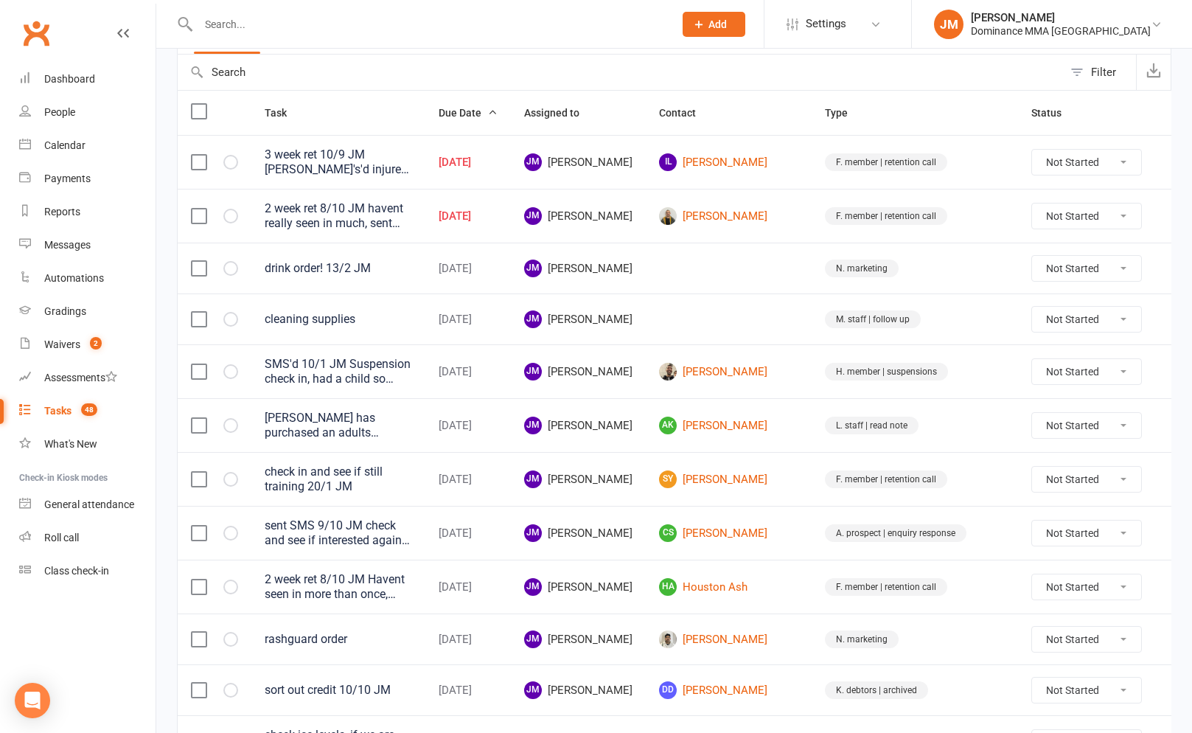
click at [1170, 219] on icon at bounding box center [1177, 216] width 15 height 15
click at [1075, 282] on link "Edit" at bounding box center [1084, 273] width 146 height 29
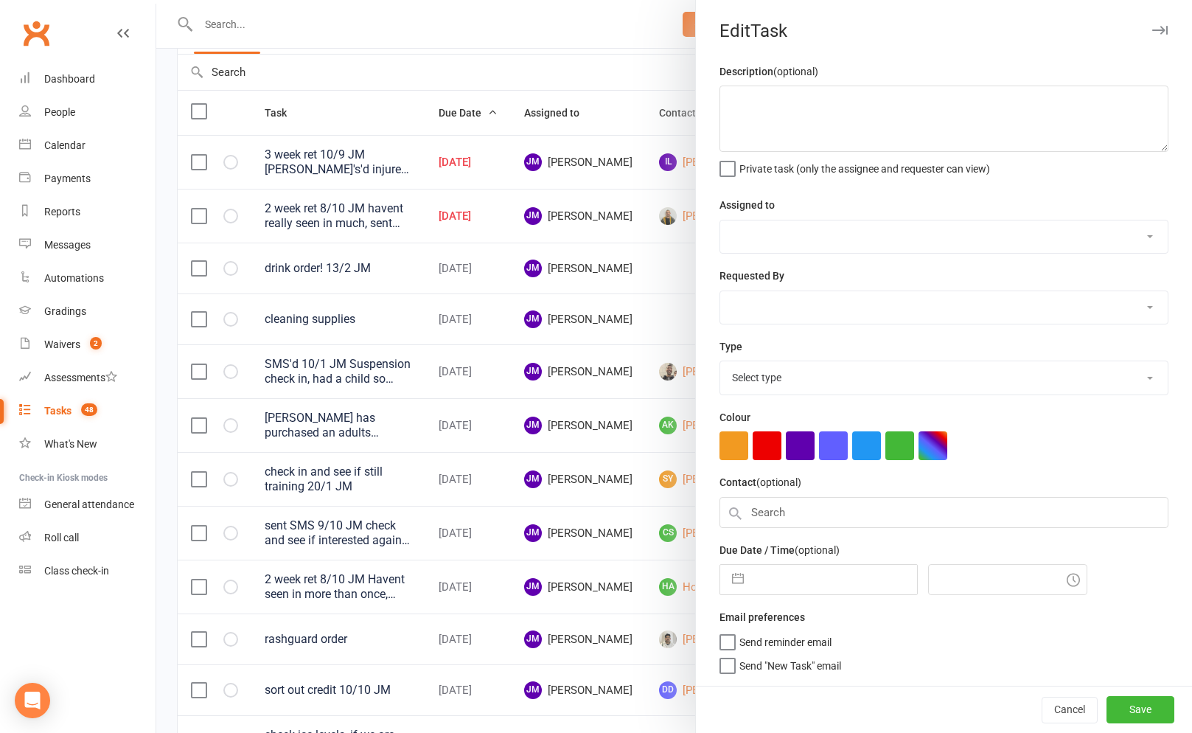
type textarea "2 week ret 8/10 JM havent really seen in much, sent SMS 1 week ret 29/9 JM"
select select "45422"
type input "[DATE]"
type input "9:00am"
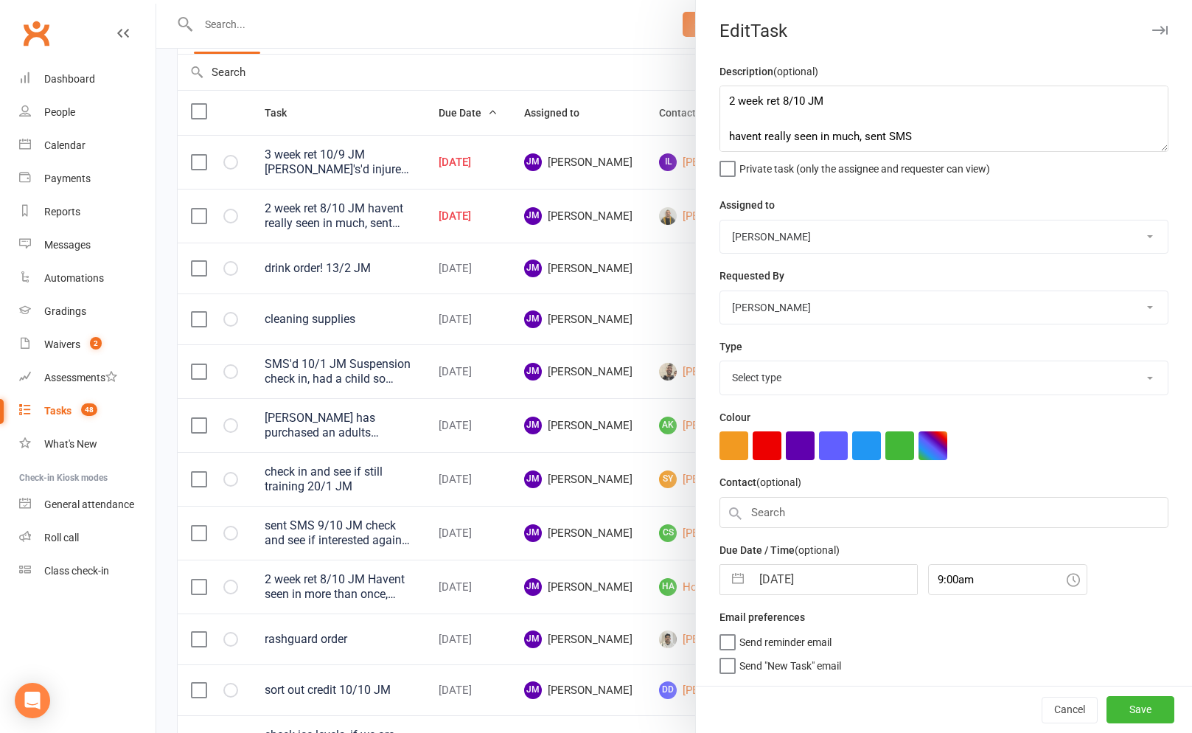
select select "3865"
click at [734, 574] on button "button" at bounding box center [738, 575] width 27 height 29
select select "8"
select select "2025"
select select "9"
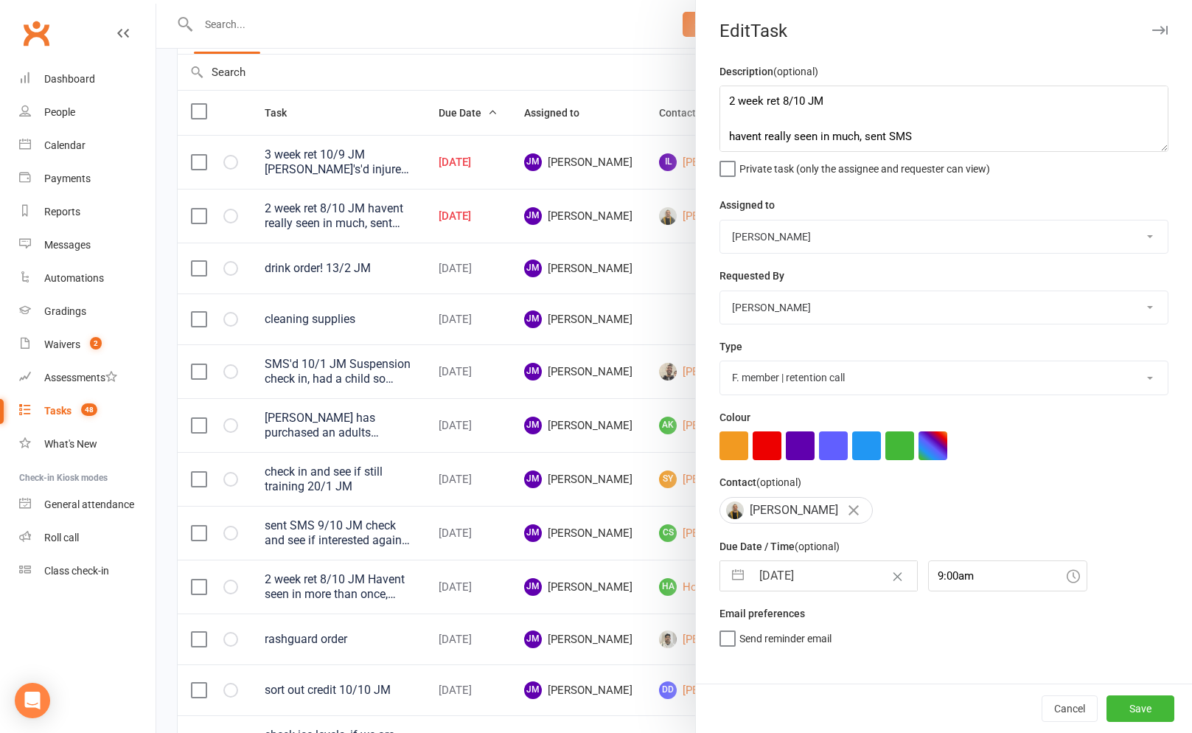
select select "2025"
select select "10"
select select "2025"
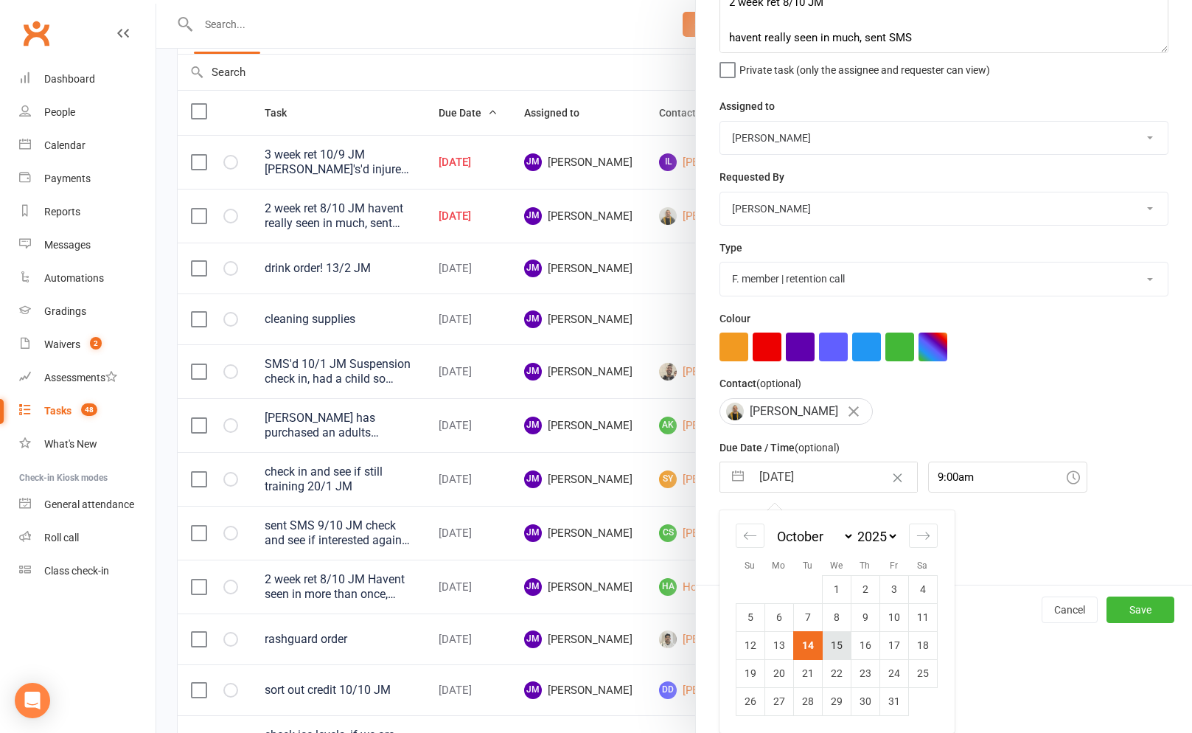
click at [840, 644] on td "15" at bounding box center [836, 645] width 29 height 28
type input "[DATE]"
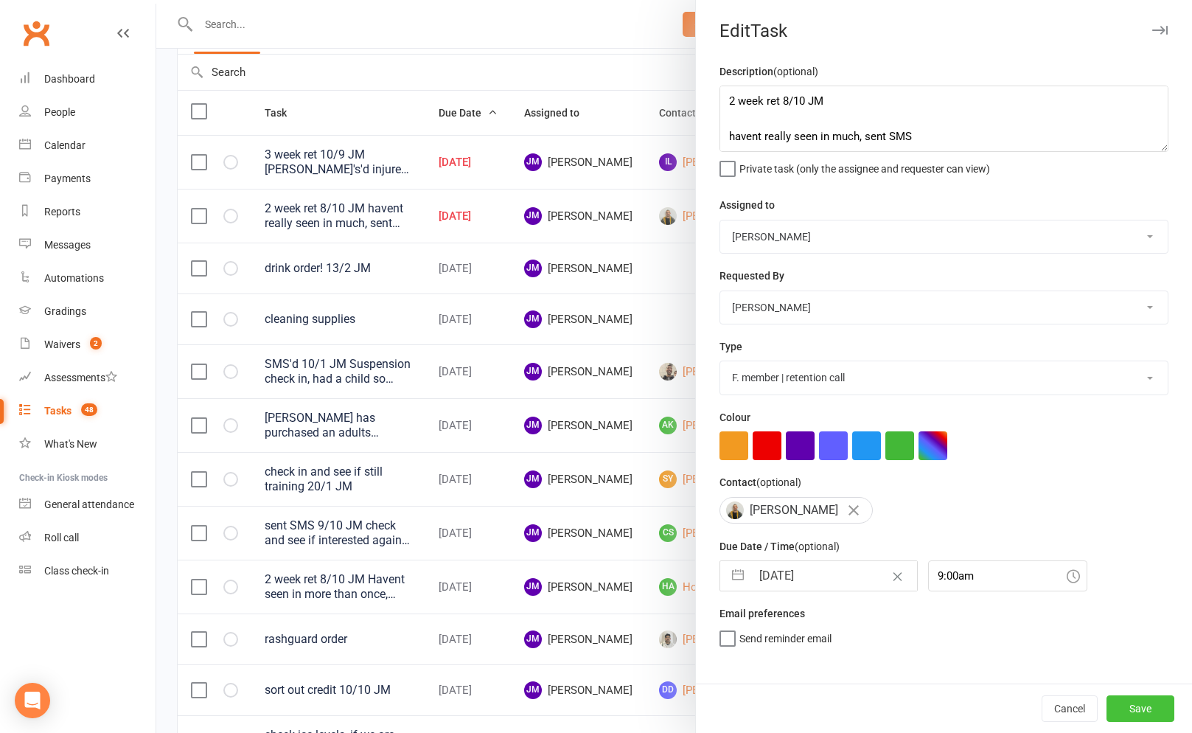
click at [1122, 699] on button "Save" at bounding box center [1140, 708] width 68 height 27
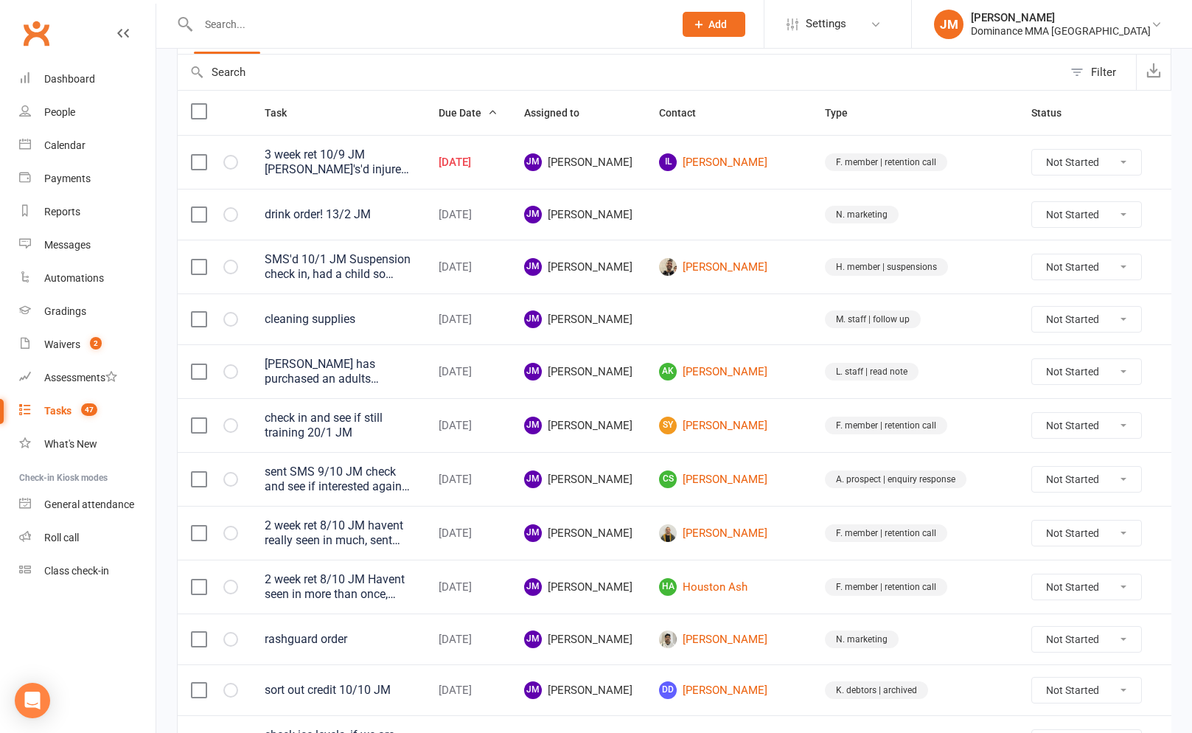
click at [1170, 156] on icon at bounding box center [1177, 162] width 15 height 15
click at [1043, 213] on link "Edit" at bounding box center [1084, 220] width 146 height 29
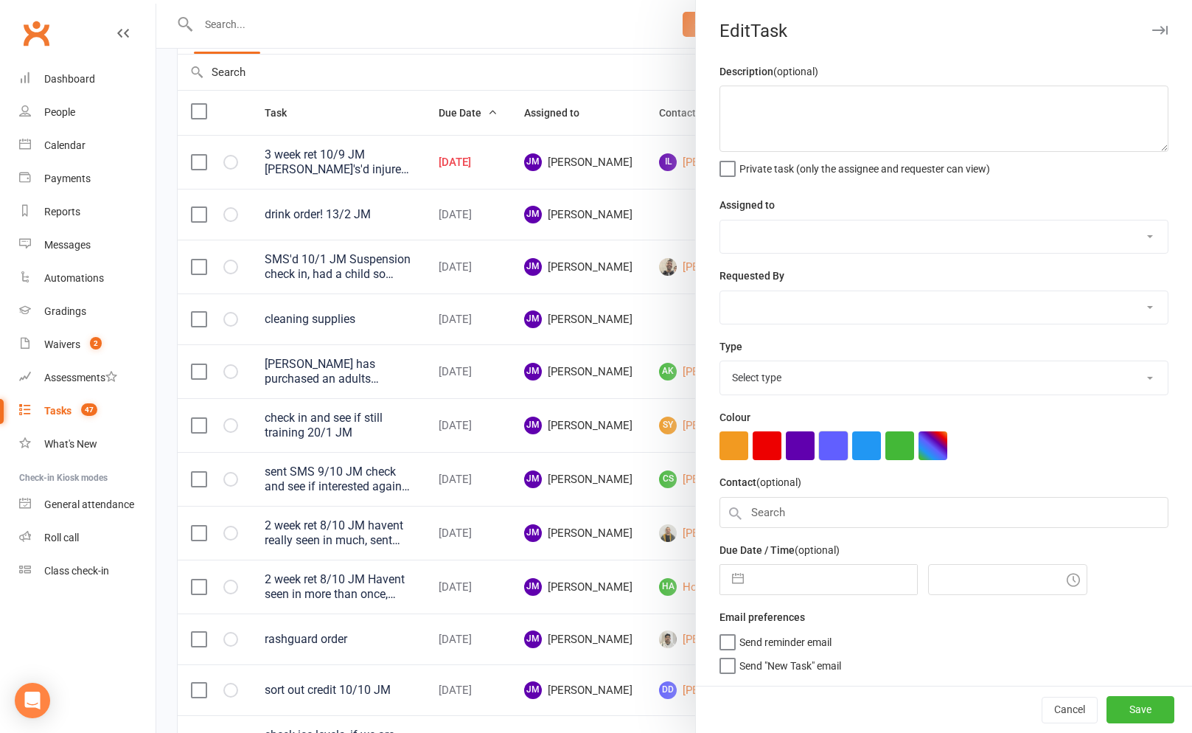
type textarea "3 week ret 10/9 JM [PERSON_NAME]'s'd injured lumbar 2 week ret 5/9 JM. SMS'd 1 …"
select select "45422"
type input "[DATE]"
type input "8:30am"
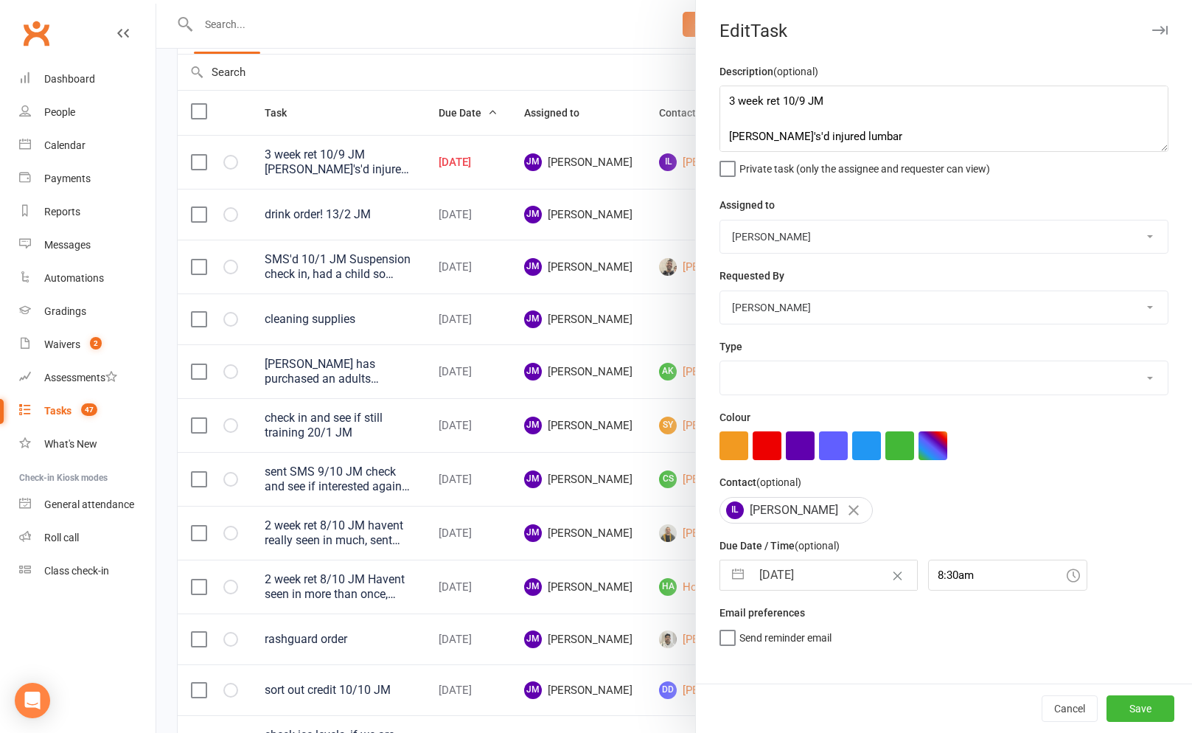
select select "3865"
select select "8"
select select "2025"
select select "9"
select select "2025"
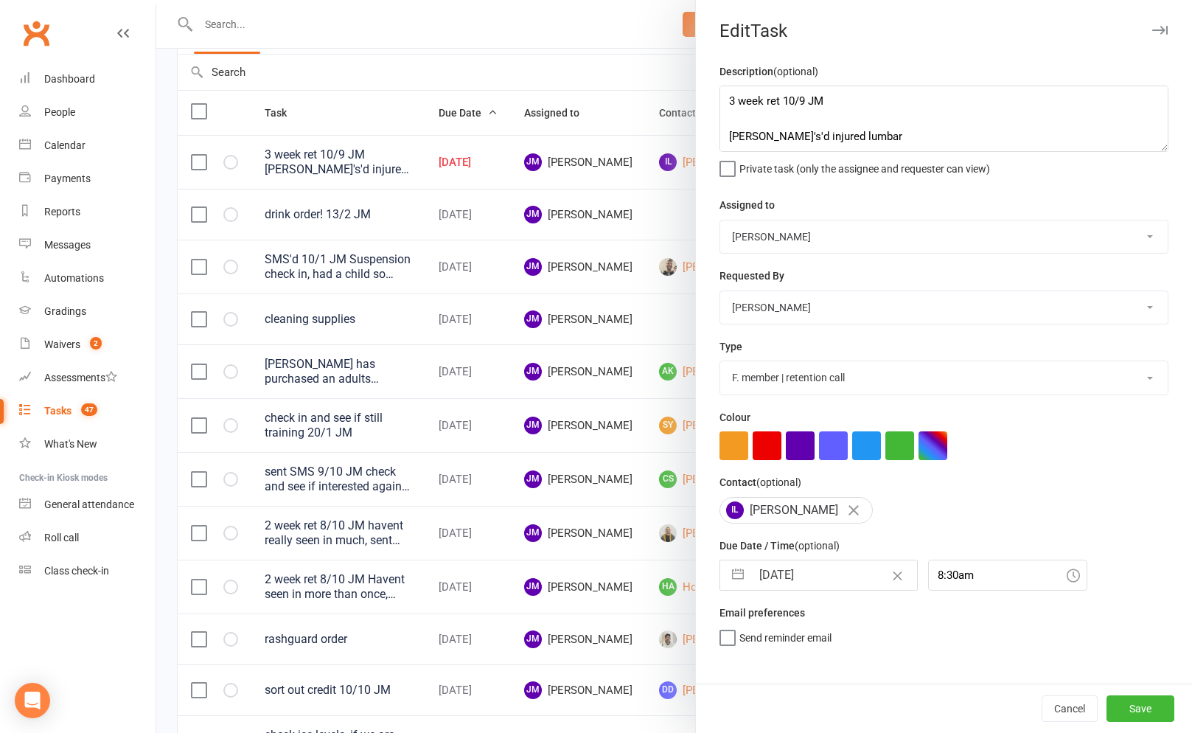
select select "10"
select select "2025"
click at [824, 581] on input "[DATE]" at bounding box center [834, 574] width 166 height 29
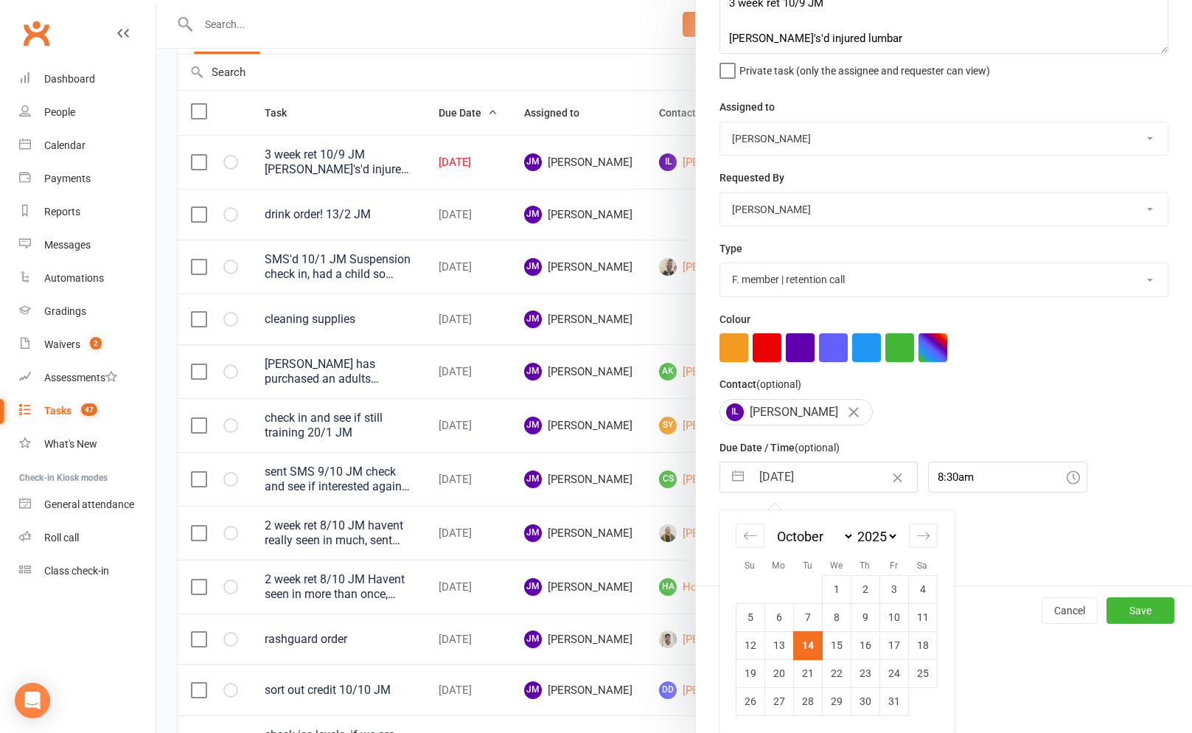
click at [836, 647] on td "15" at bounding box center [836, 645] width 29 height 28
type input "[DATE]"
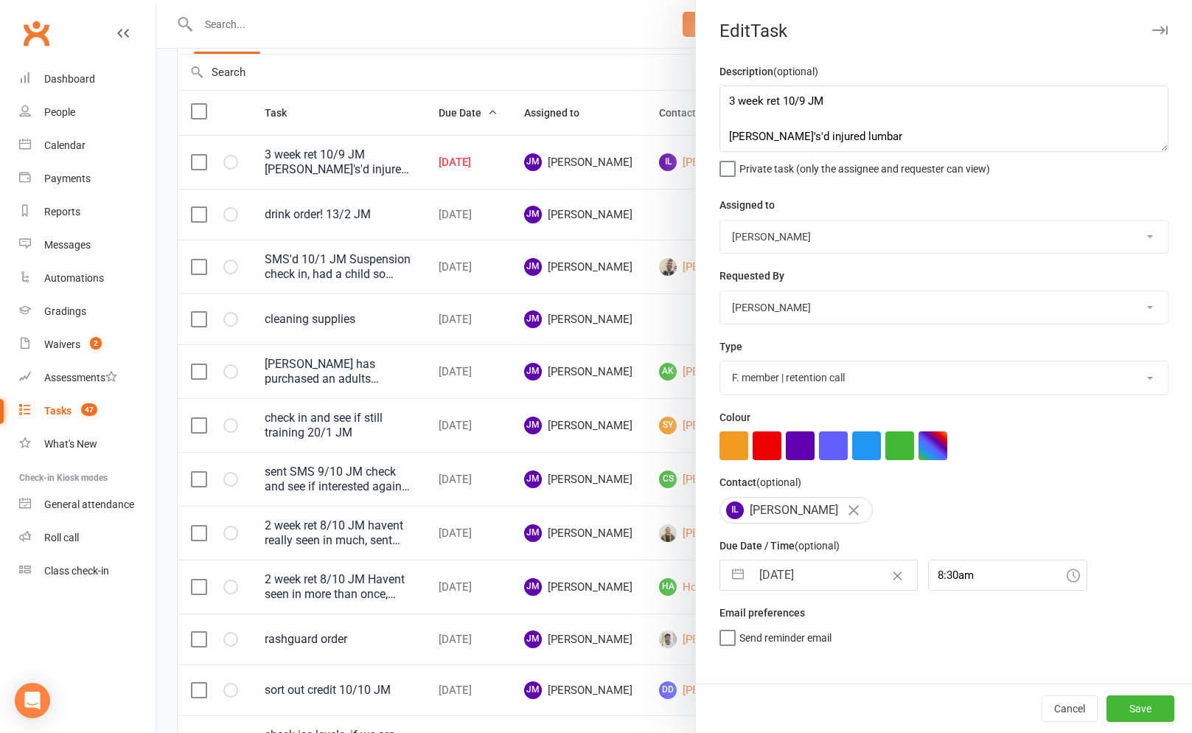
scroll to position [0, 0]
click at [1146, 709] on button "Save" at bounding box center [1140, 708] width 68 height 27
